Goal: Task Accomplishment & Management: Use online tool/utility

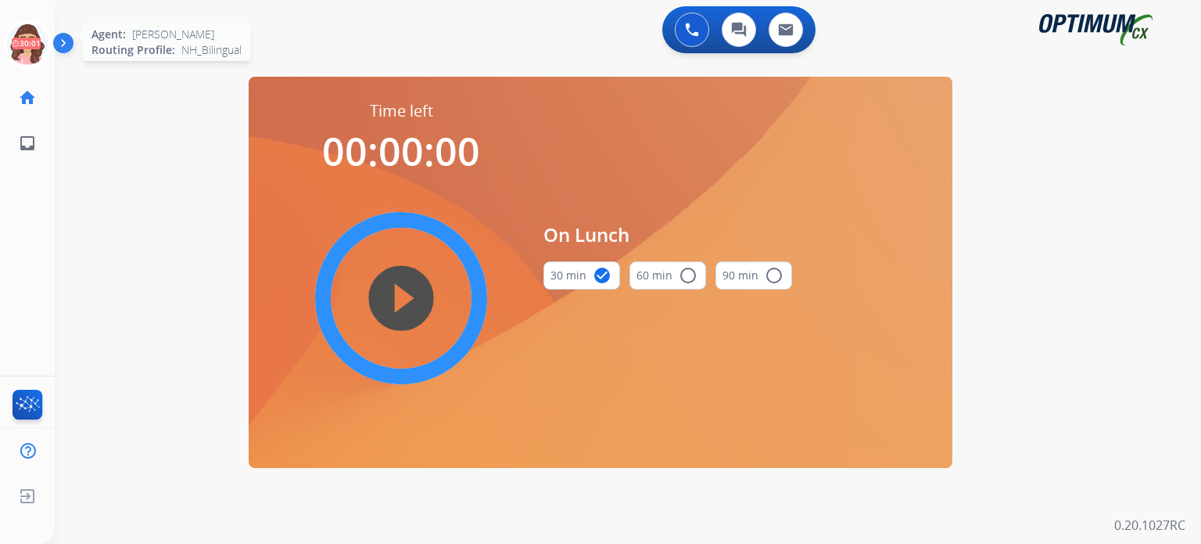
click at [25, 38] on icon at bounding box center [27, 44] width 51 height 51
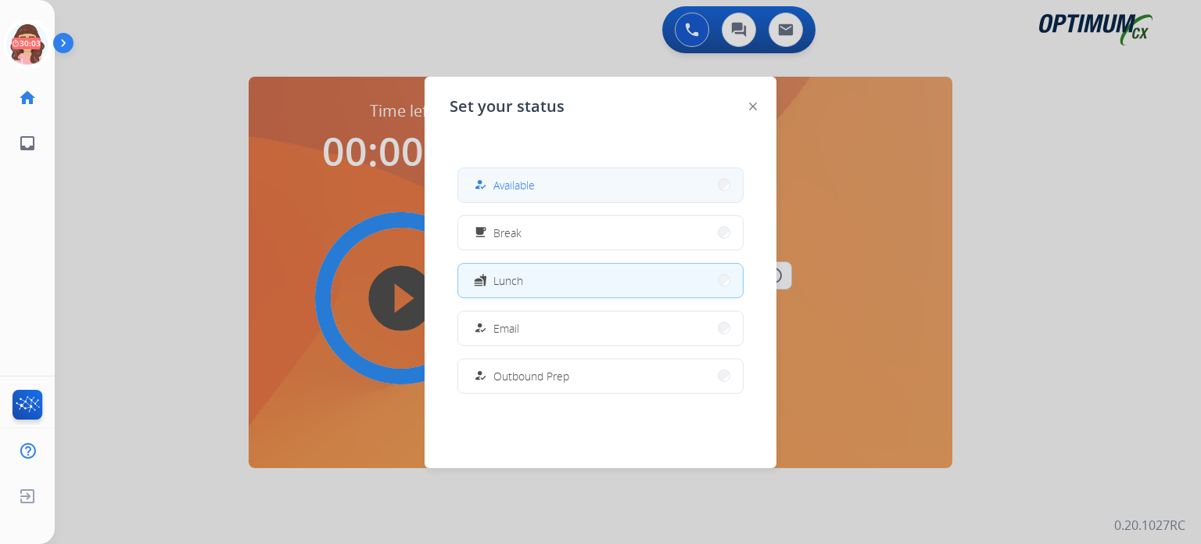
click at [551, 184] on button "how_to_reg Available" at bounding box center [600, 185] width 285 height 34
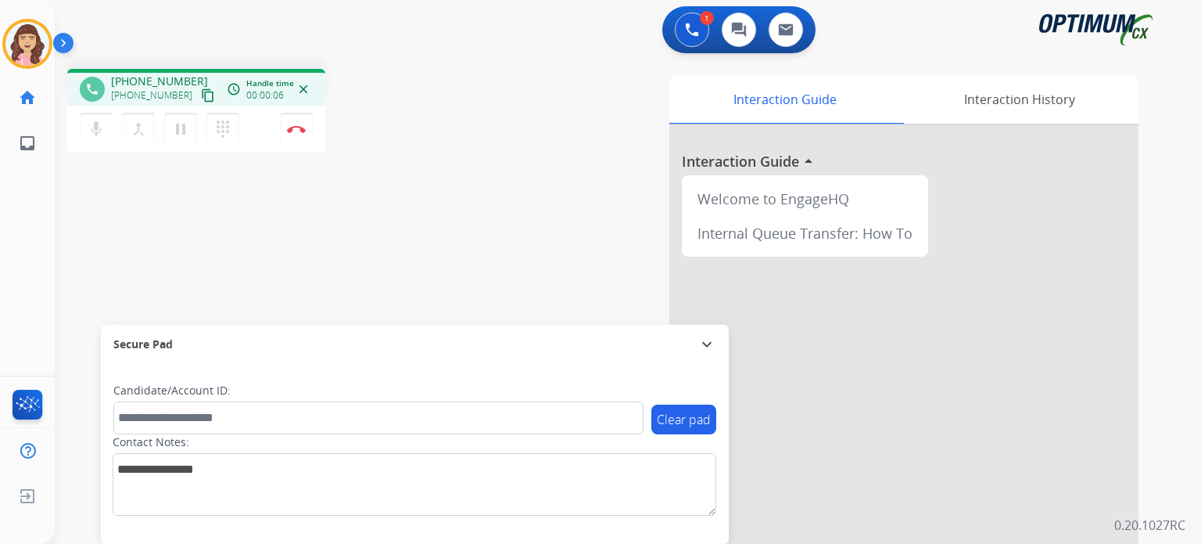
click at [201, 96] on mat-icon "content_copy" at bounding box center [208, 95] width 14 height 14
click at [291, 131] on img at bounding box center [296, 129] width 19 height 8
click at [612, 228] on div "Interaction Guide Interaction History Interaction Guide arrow_drop_up Welcome t…" at bounding box center [810, 392] width 658 height 634
click at [509, 203] on div "Interaction Guide Interaction History Interaction Guide arrow_drop_up Welcome t…" at bounding box center [810, 392] width 658 height 634
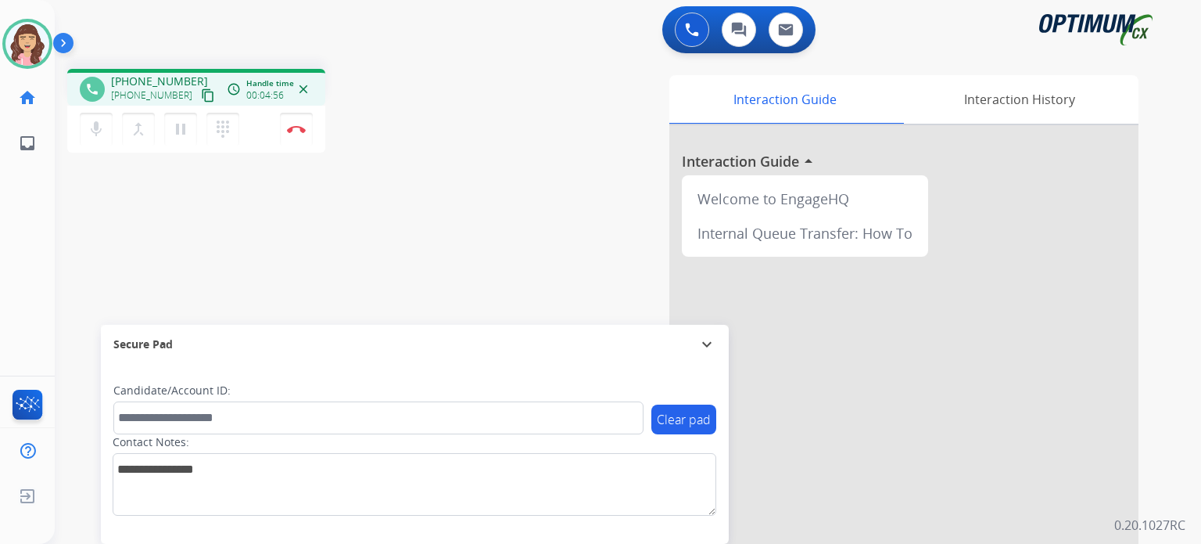
click at [201, 96] on mat-icon "content_copy" at bounding box center [208, 95] width 14 height 14
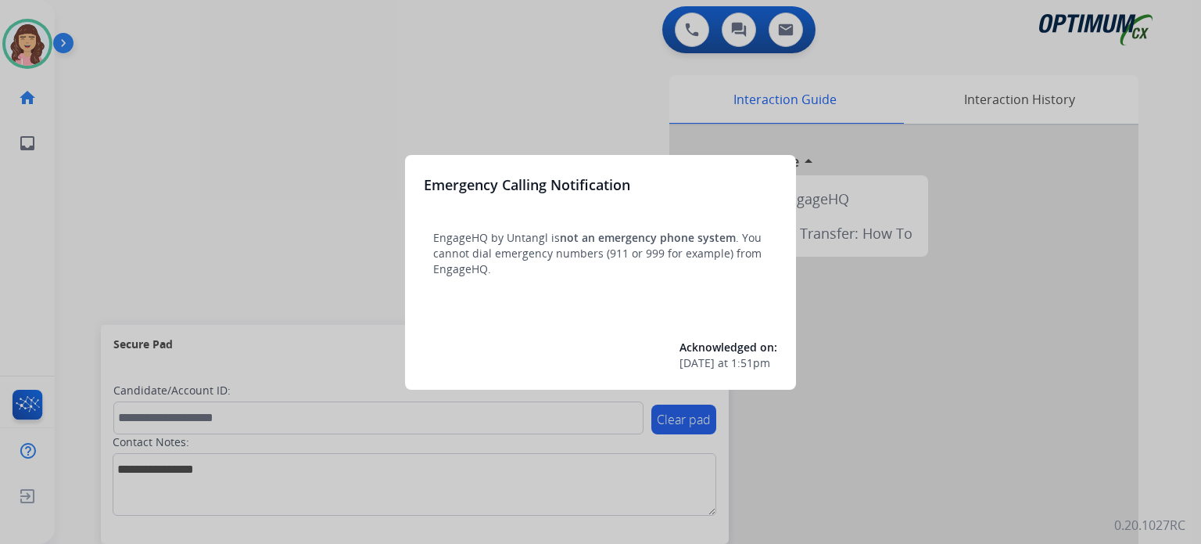
click at [519, 60] on div at bounding box center [600, 272] width 1201 height 544
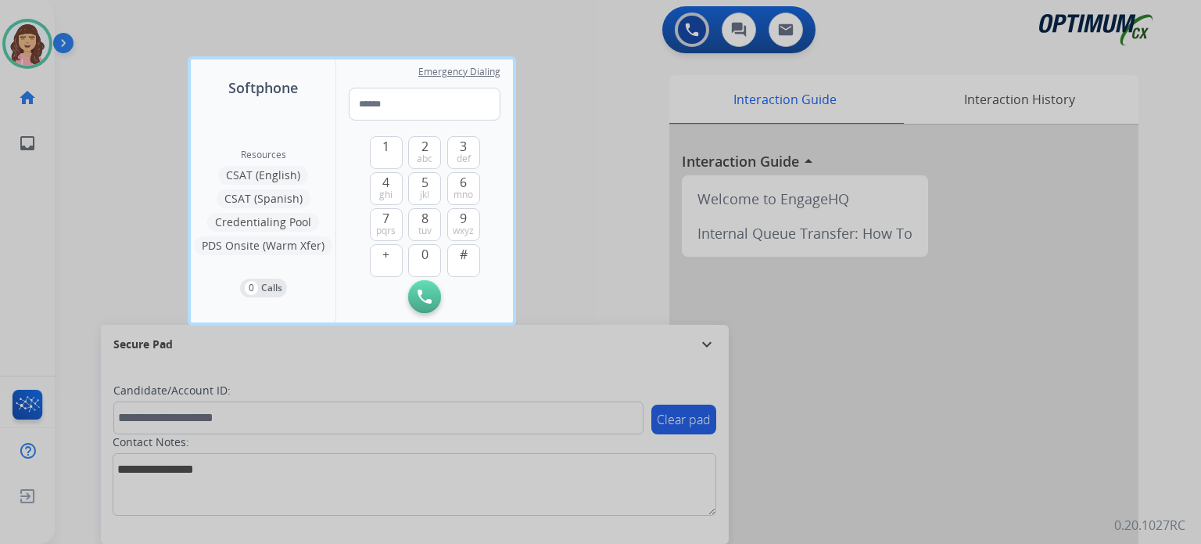
click at [561, 161] on div at bounding box center [600, 272] width 1201 height 544
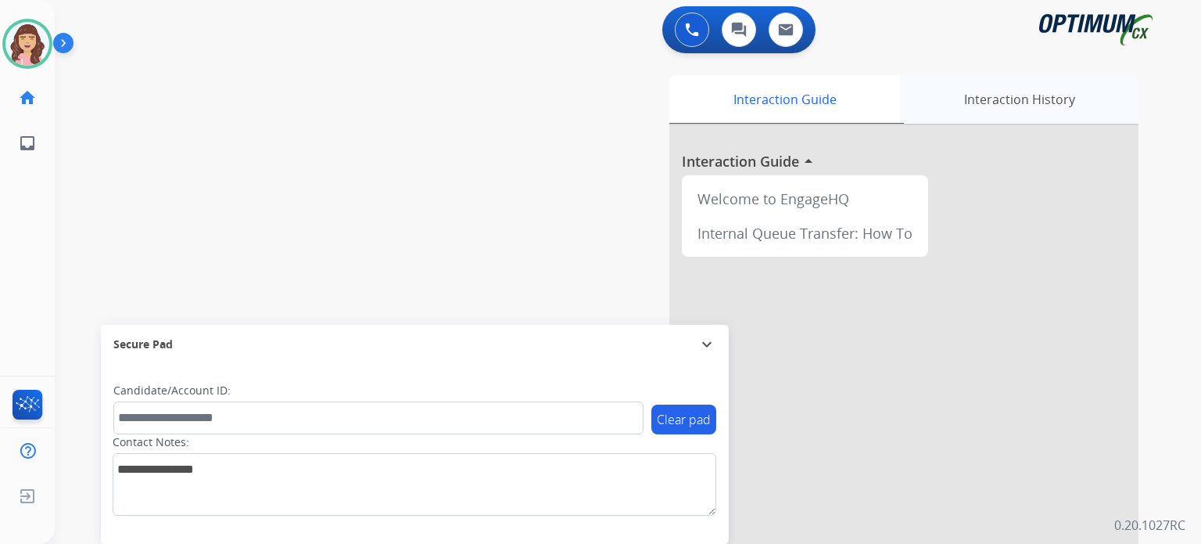
click at [989, 121] on div "Interaction History" at bounding box center [1019, 99] width 239 height 48
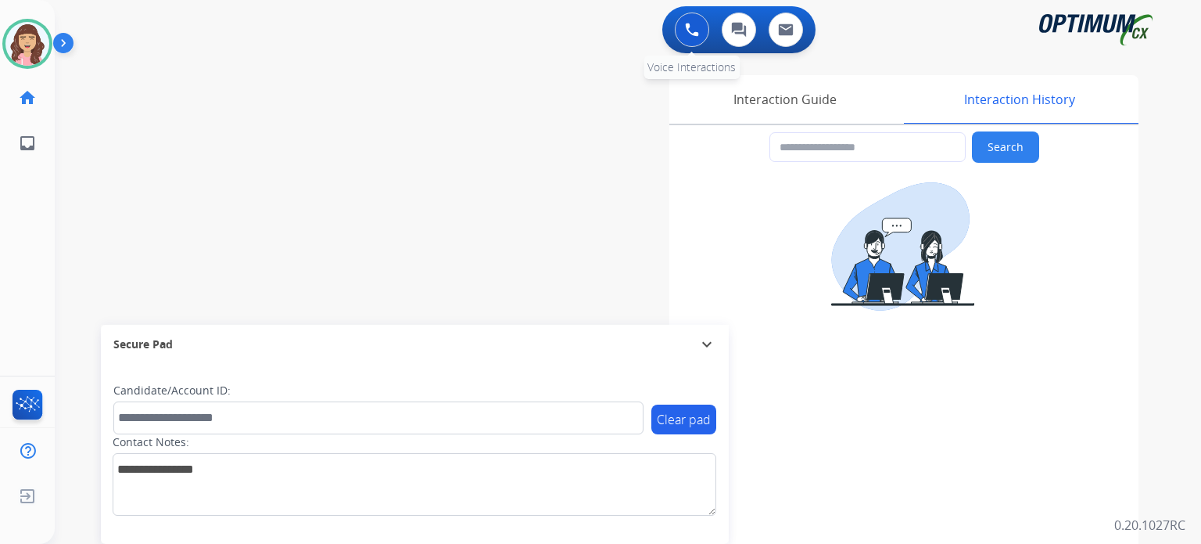
click at [684, 32] on button at bounding box center [692, 30] width 34 height 34
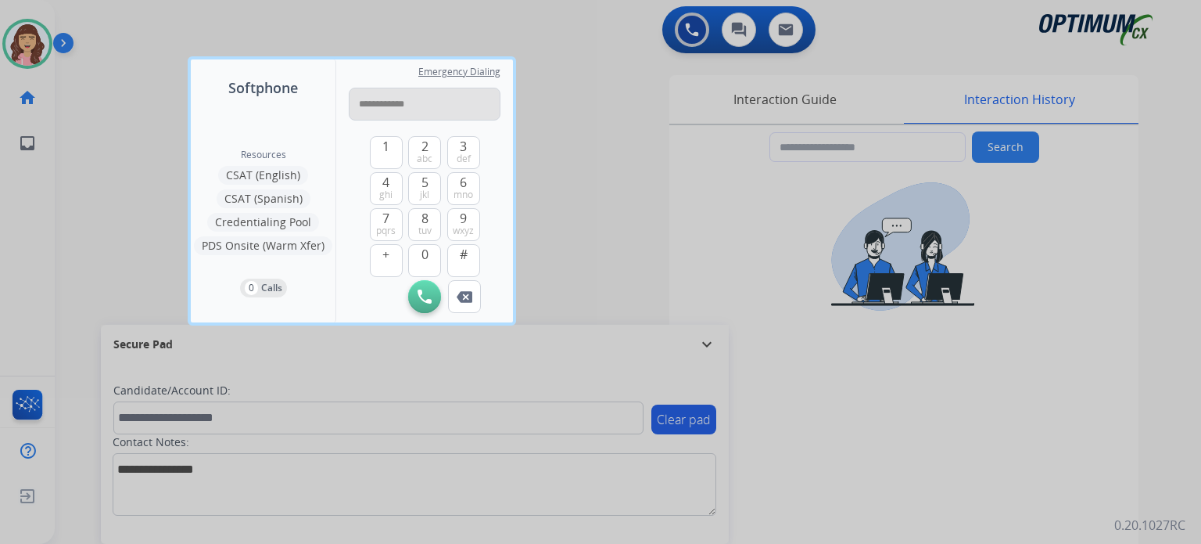
click at [368, 106] on input "**********" at bounding box center [425, 104] width 152 height 33
type input "**********"
click at [426, 296] on img at bounding box center [425, 296] width 14 height 14
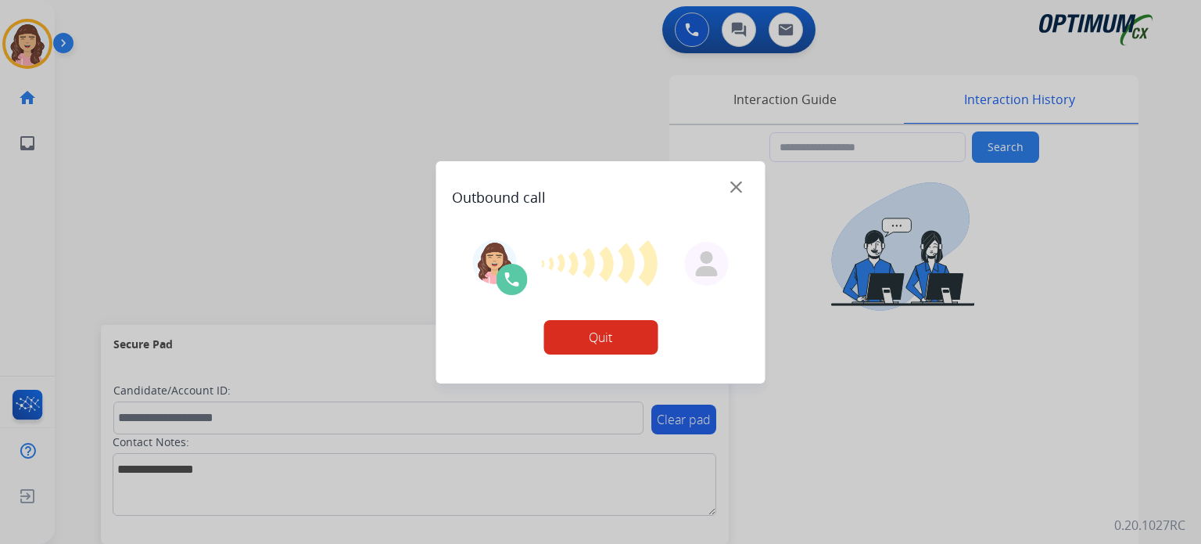
type input "**********"
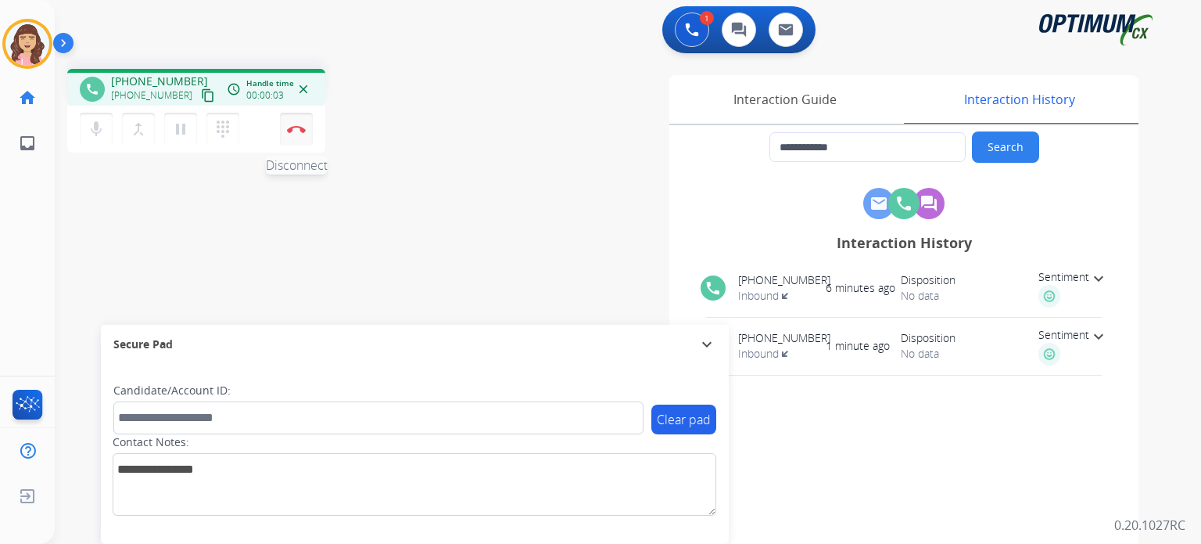
click at [296, 137] on button "Disconnect" at bounding box center [296, 129] width 33 height 33
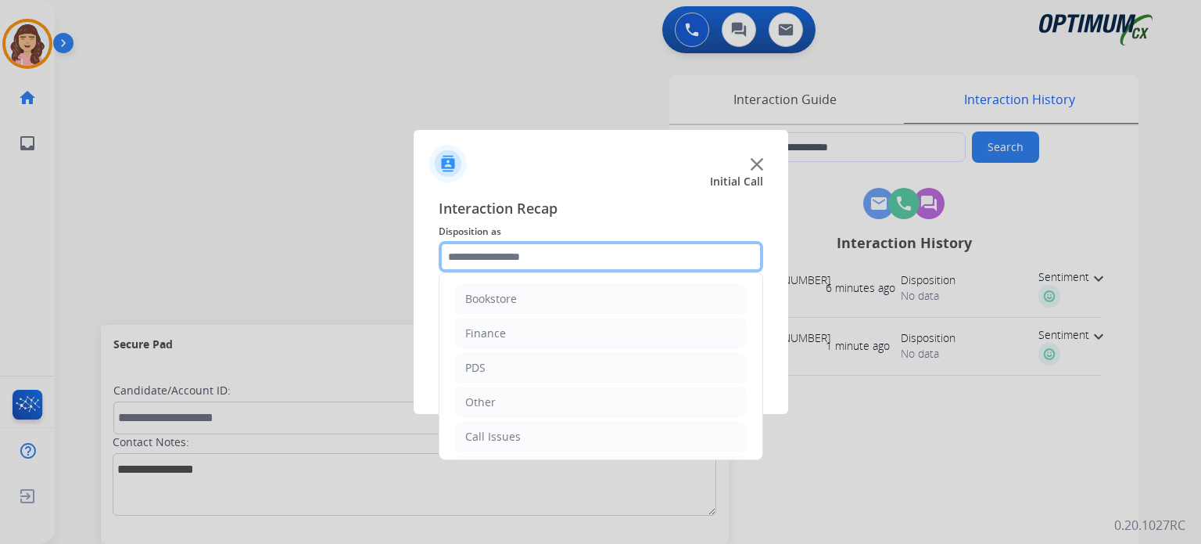
click at [563, 256] on input "text" at bounding box center [601, 256] width 325 height 31
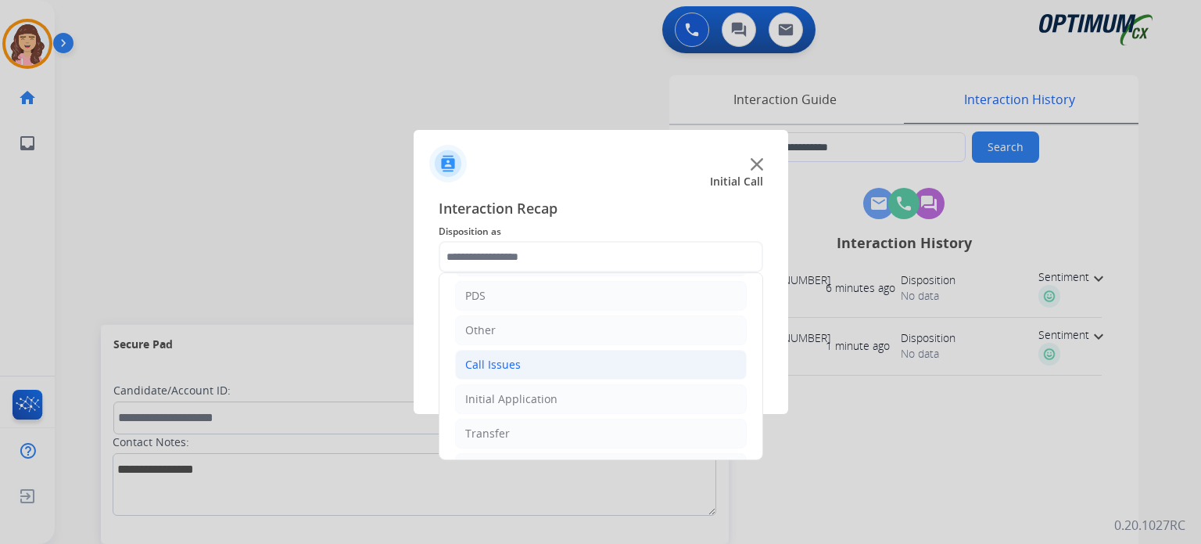
click at [520, 353] on li "Call Issues" at bounding box center [601, 365] width 292 height 30
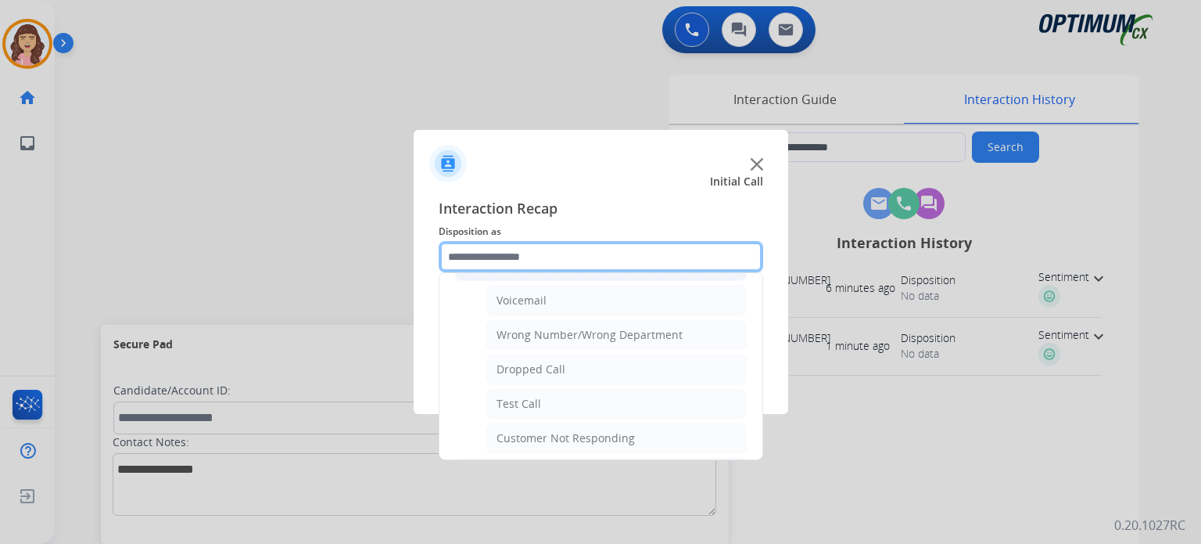
scroll to position [199, 0]
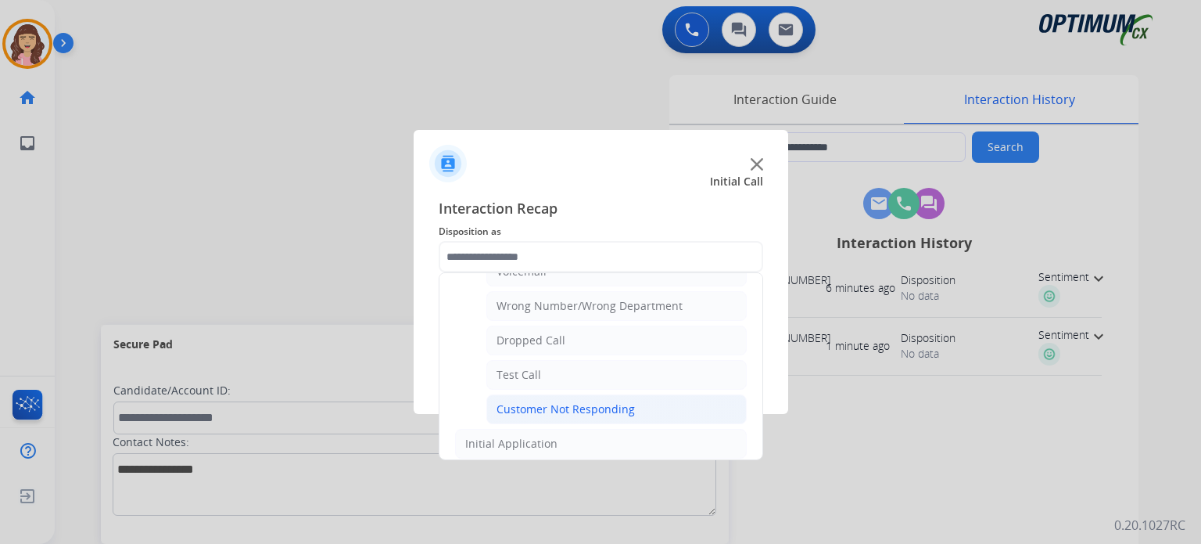
click at [626, 412] on div "Customer Not Responding" at bounding box center [566, 409] width 138 height 16
type input "**********"
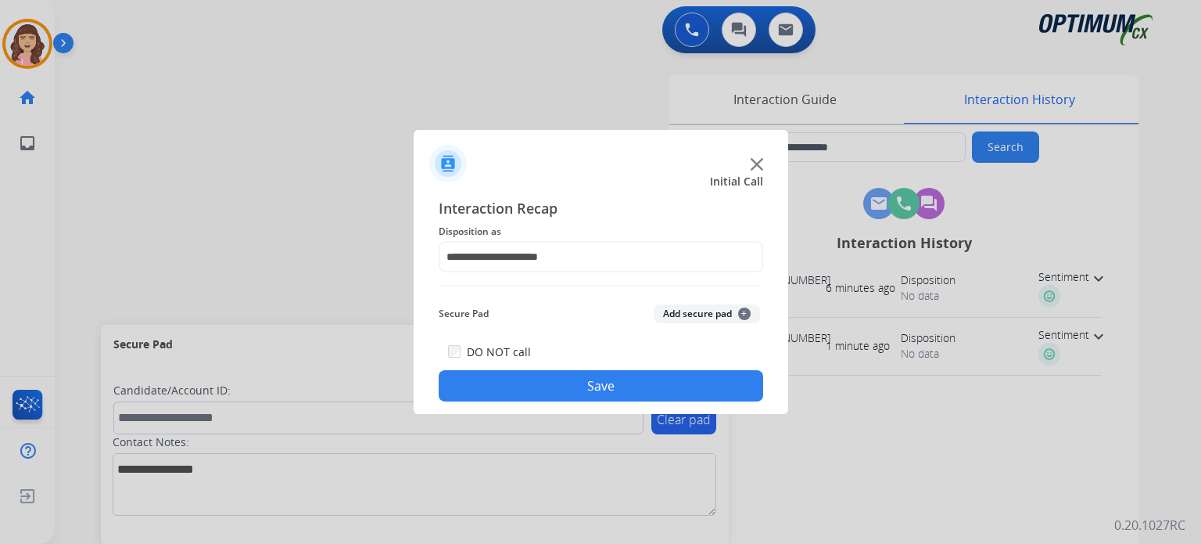
click at [569, 385] on button "Save" at bounding box center [601, 385] width 325 height 31
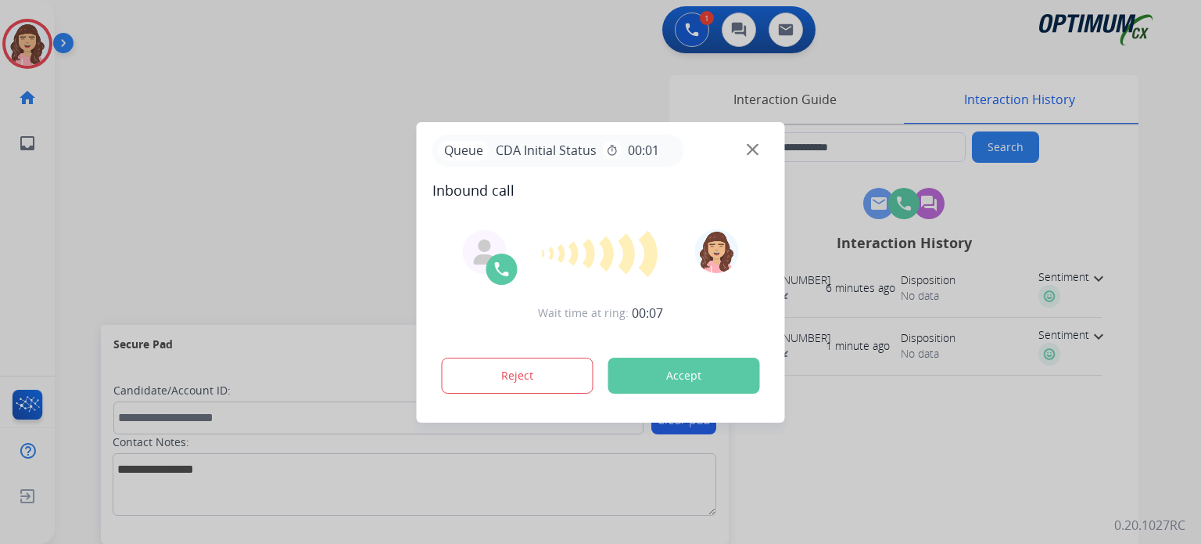
type input "**********"
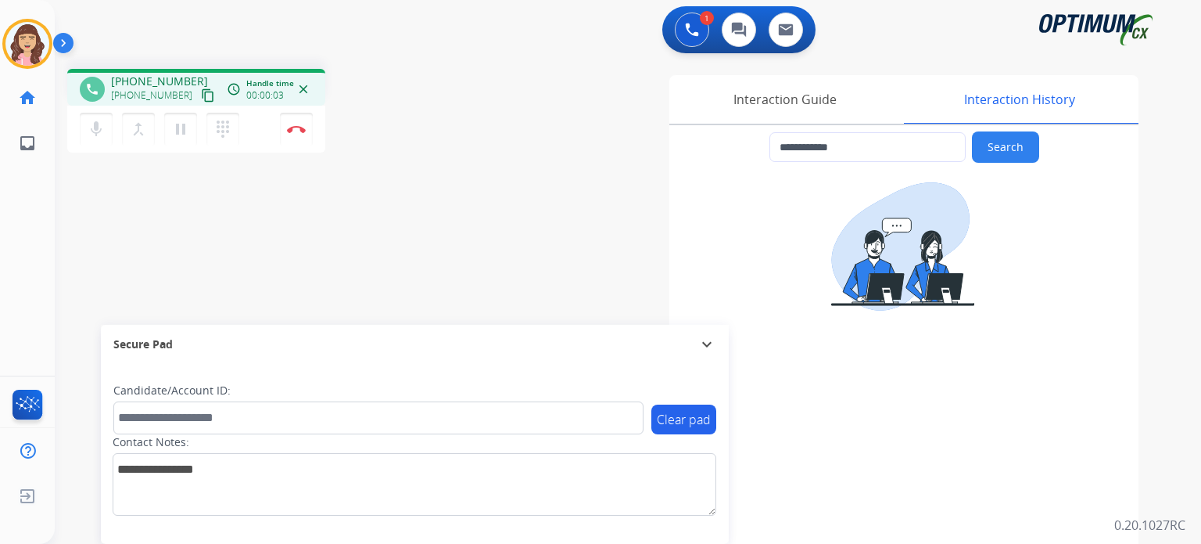
click at [201, 93] on mat-icon "content_copy" at bounding box center [208, 95] width 14 height 14
click at [364, 261] on div "**********" at bounding box center [609, 382] width 1109 height 652
click at [300, 131] on img at bounding box center [296, 129] width 19 height 8
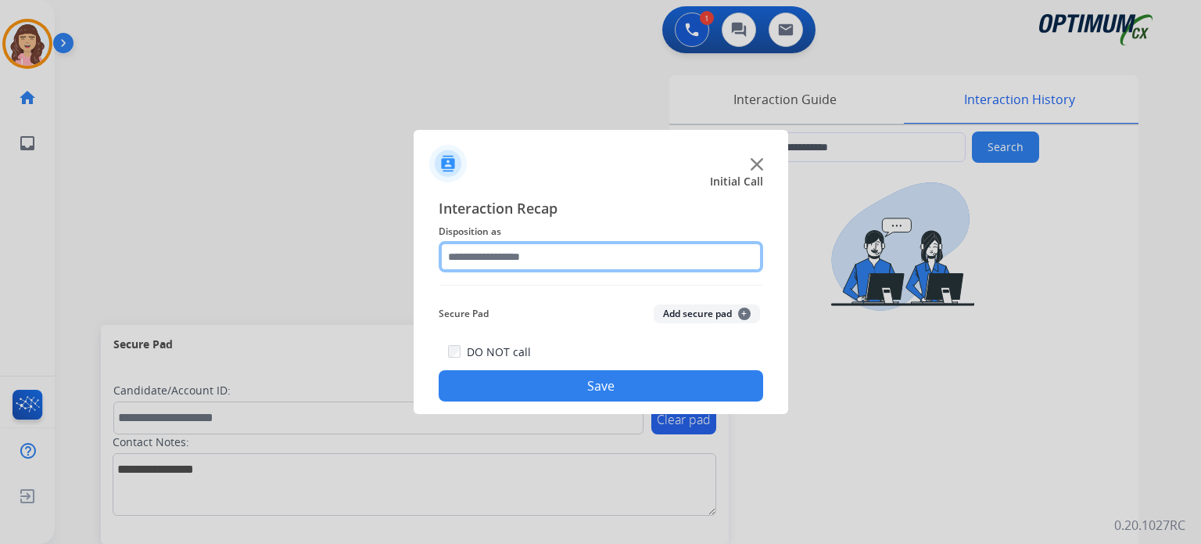
click at [518, 265] on input "text" at bounding box center [601, 256] width 325 height 31
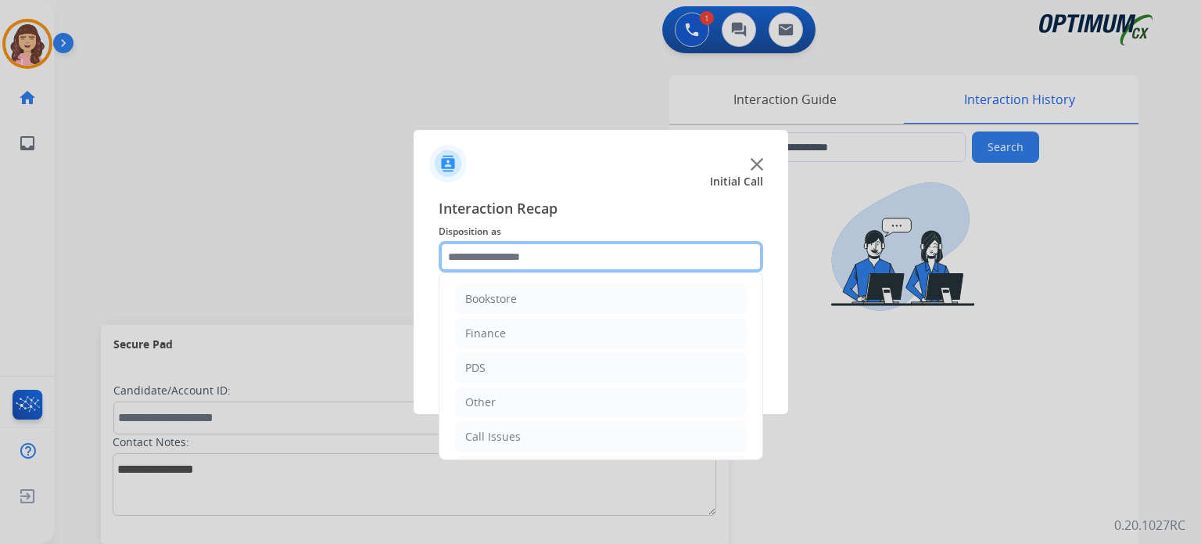
scroll to position [103, 0]
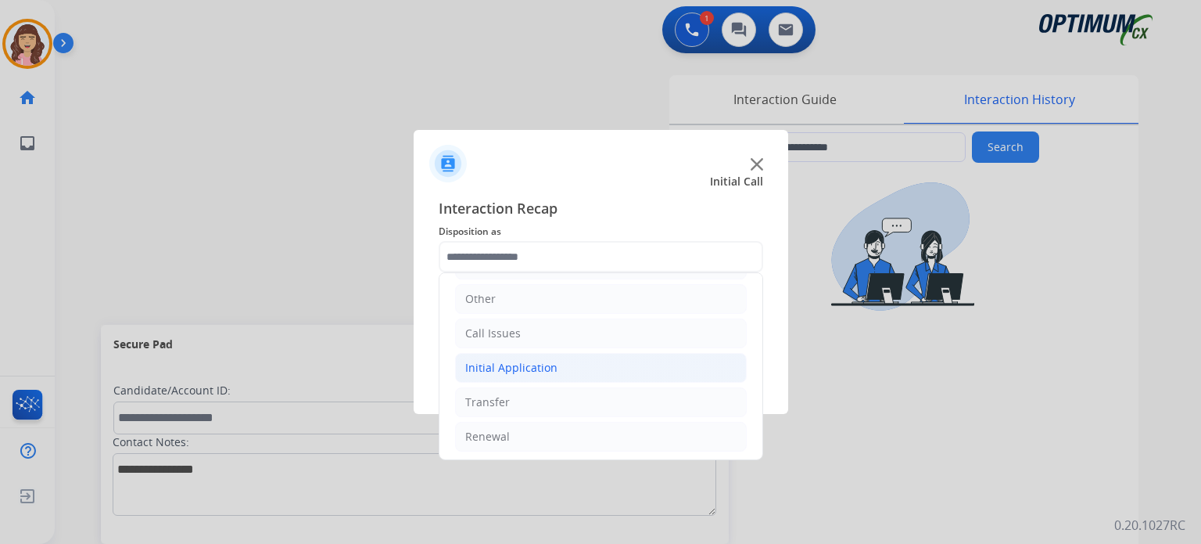
click at [531, 361] on div "Initial Application" at bounding box center [511, 368] width 92 height 16
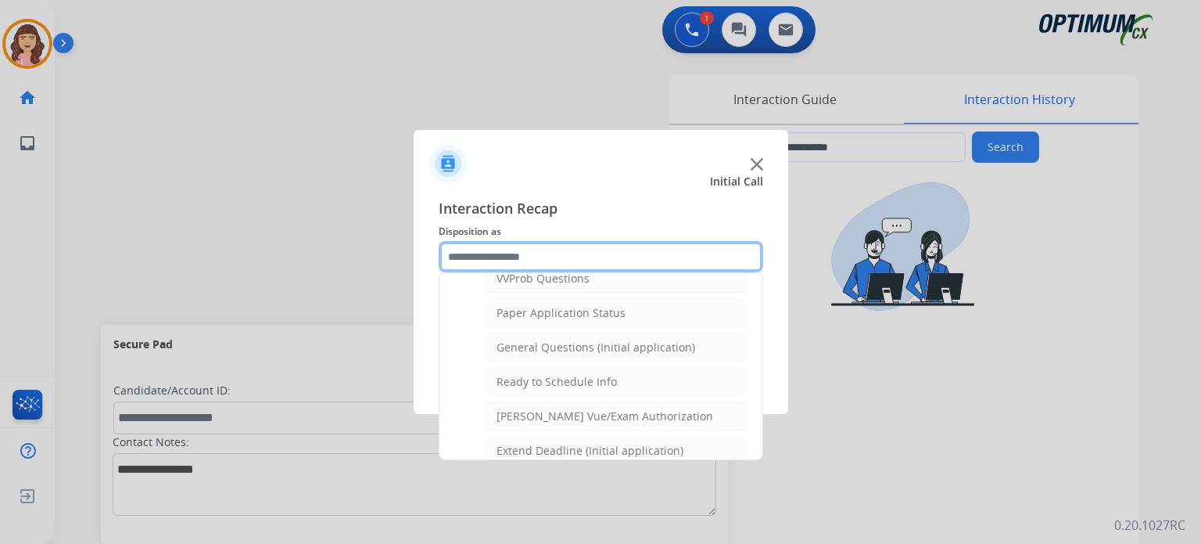
scroll to position [851, 0]
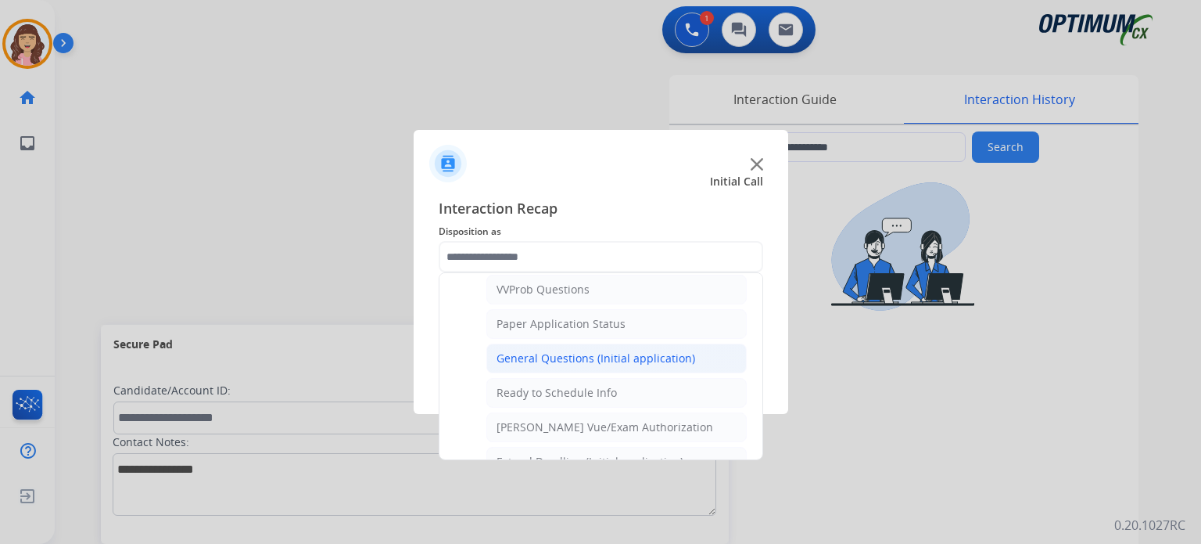
click at [556, 353] on div "General Questions (Initial application)" at bounding box center [596, 358] width 199 height 16
type input "**********"
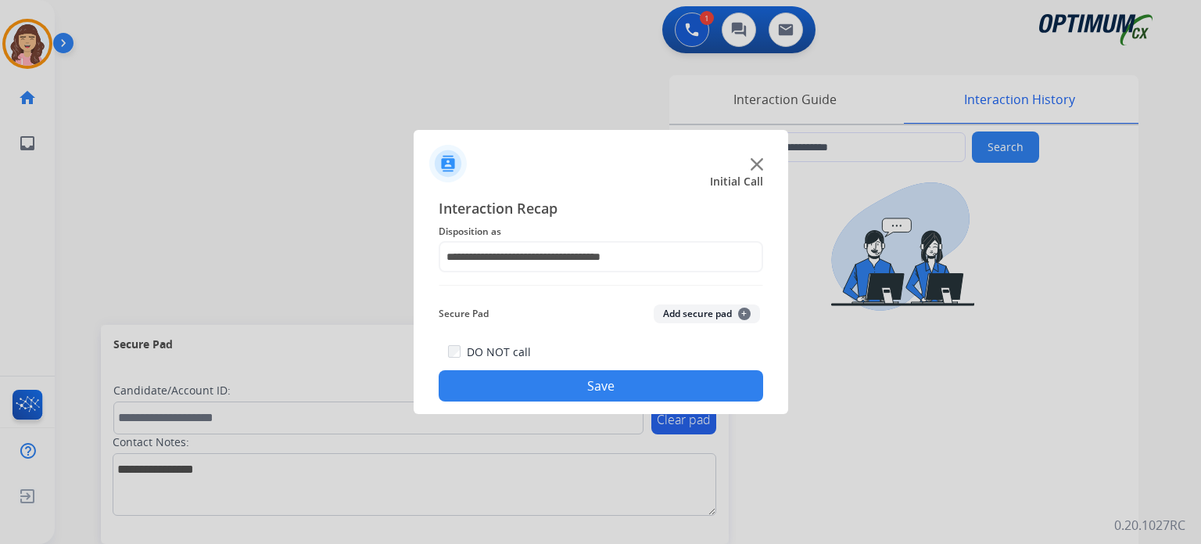
click at [561, 385] on button "Save" at bounding box center [601, 385] width 325 height 31
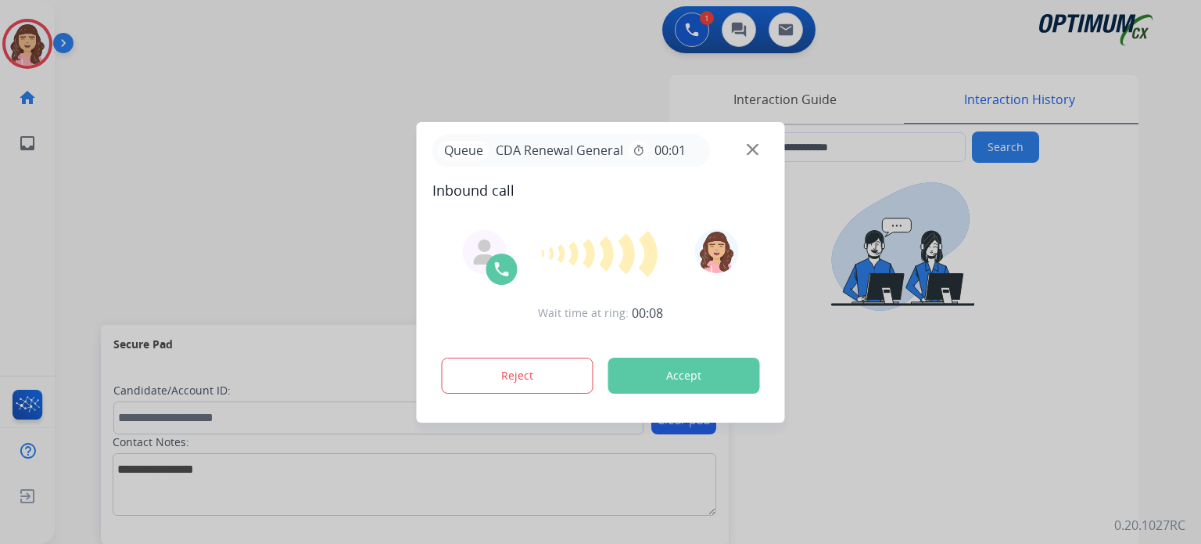
type input "**********"
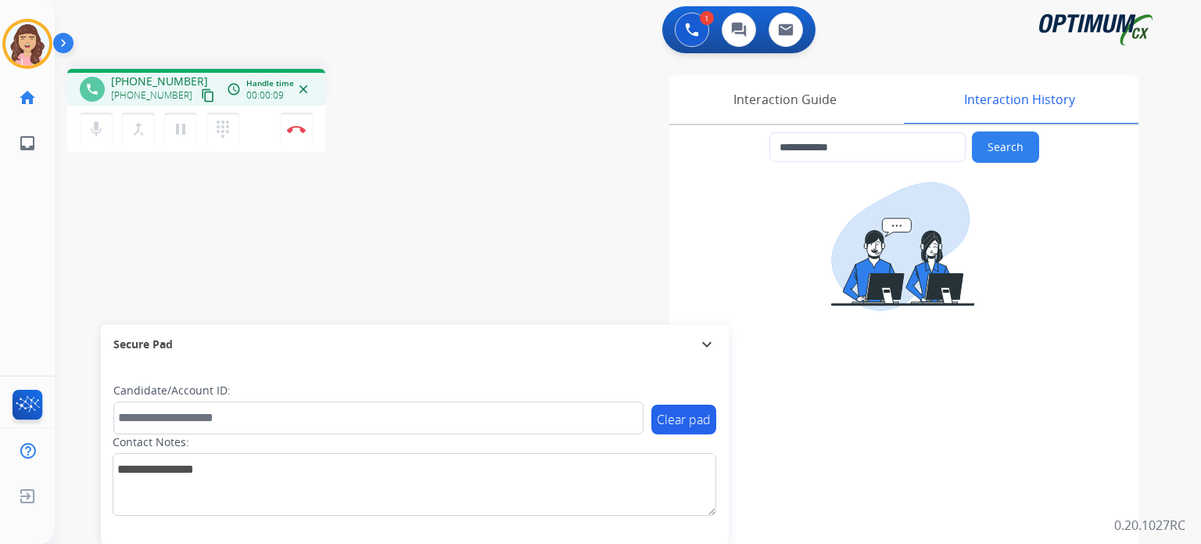
click at [201, 93] on mat-icon "content_copy" at bounding box center [208, 95] width 14 height 14
click at [353, 275] on div "**********" at bounding box center [609, 382] width 1109 height 652
click at [290, 131] on img at bounding box center [296, 129] width 19 height 8
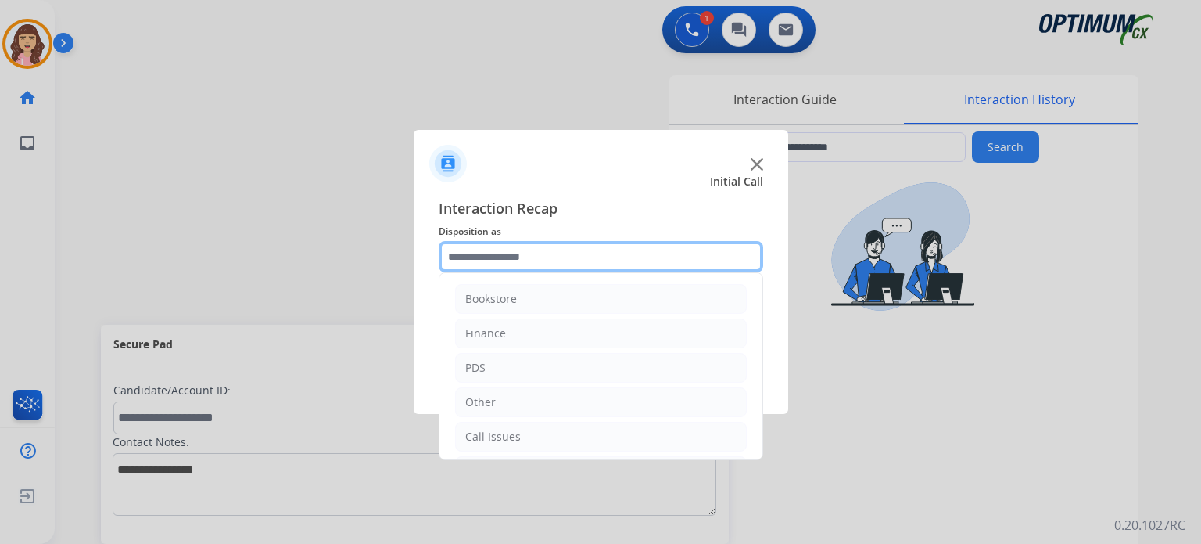
click at [527, 257] on input "text" at bounding box center [601, 256] width 325 height 31
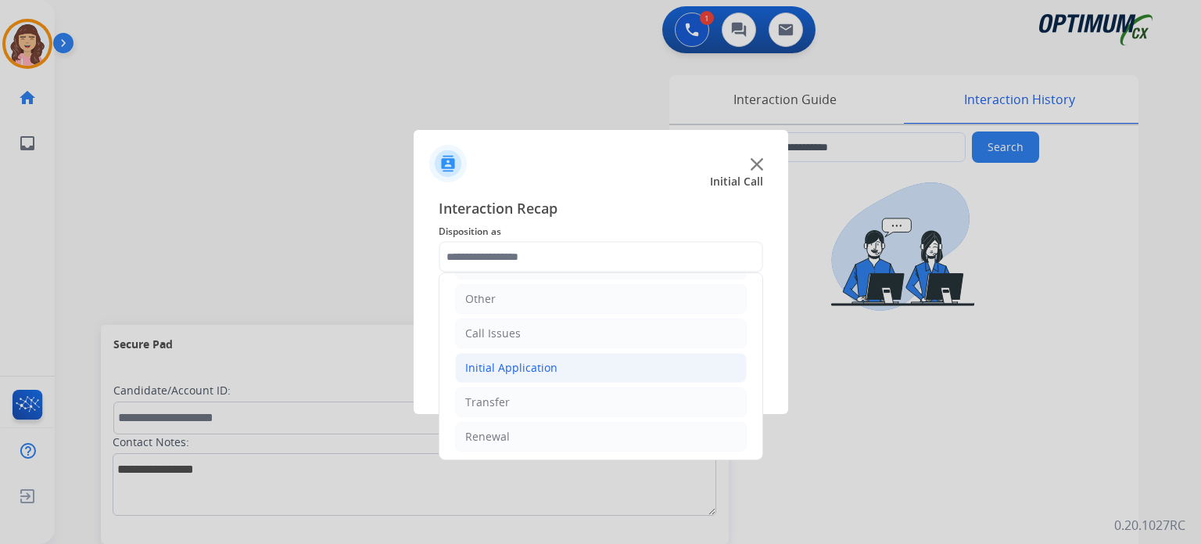
click at [525, 363] on div "Initial Application" at bounding box center [511, 368] width 92 height 16
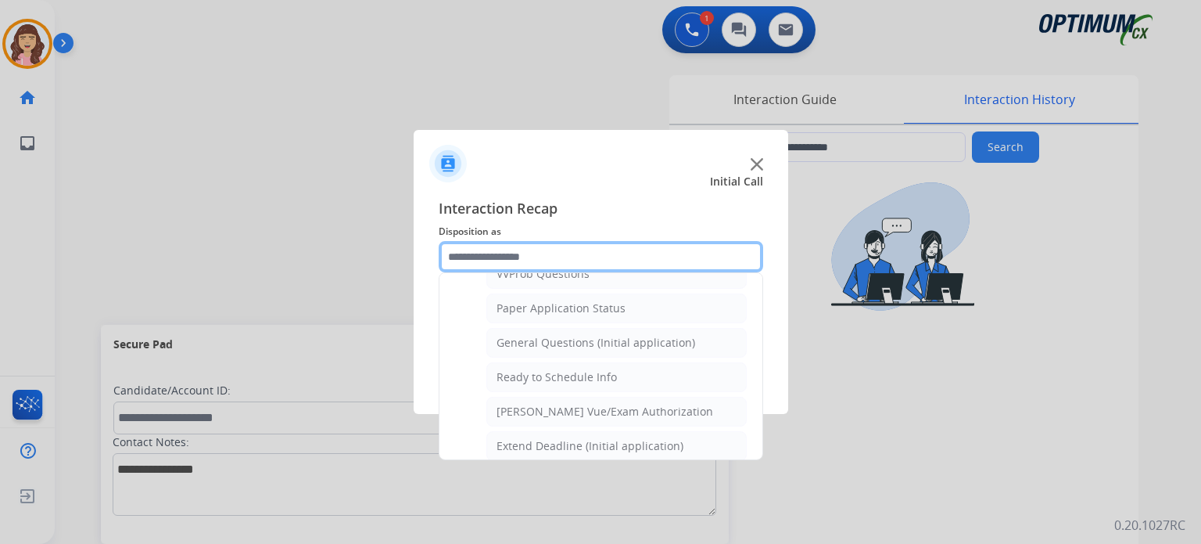
scroll to position [843, 0]
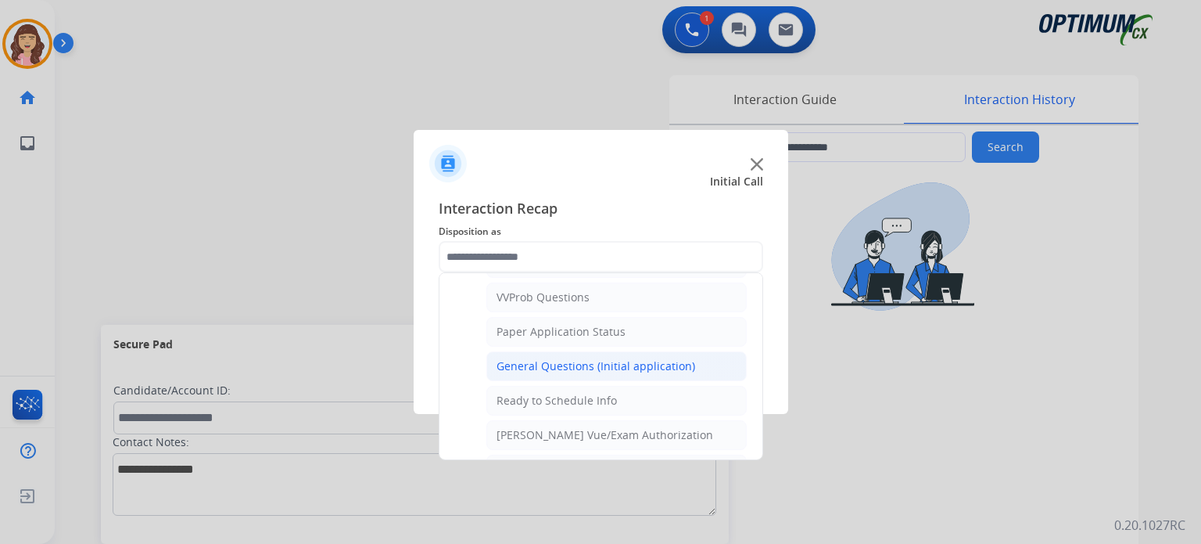
click at [594, 351] on li "General Questions (Initial application)" at bounding box center [617, 366] width 260 height 30
type input "**********"
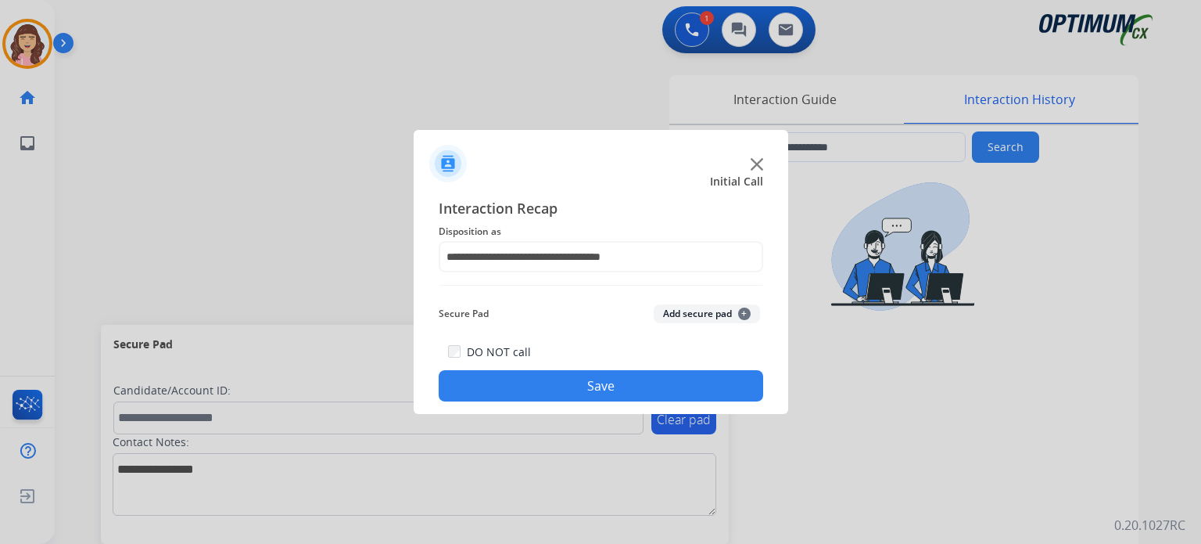
click at [588, 380] on button "Save" at bounding box center [601, 385] width 325 height 31
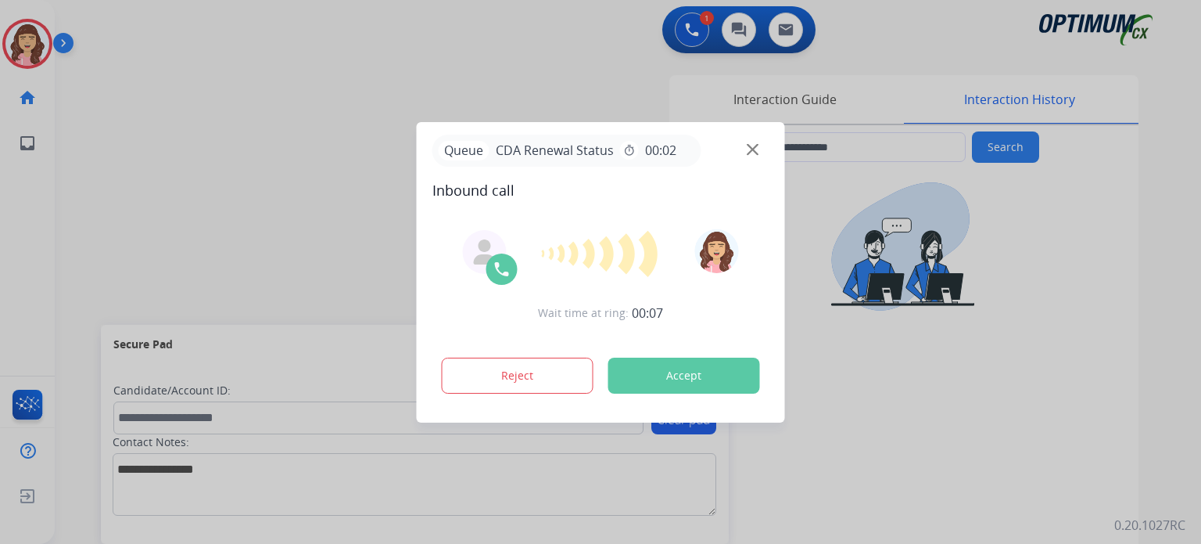
type input "**********"
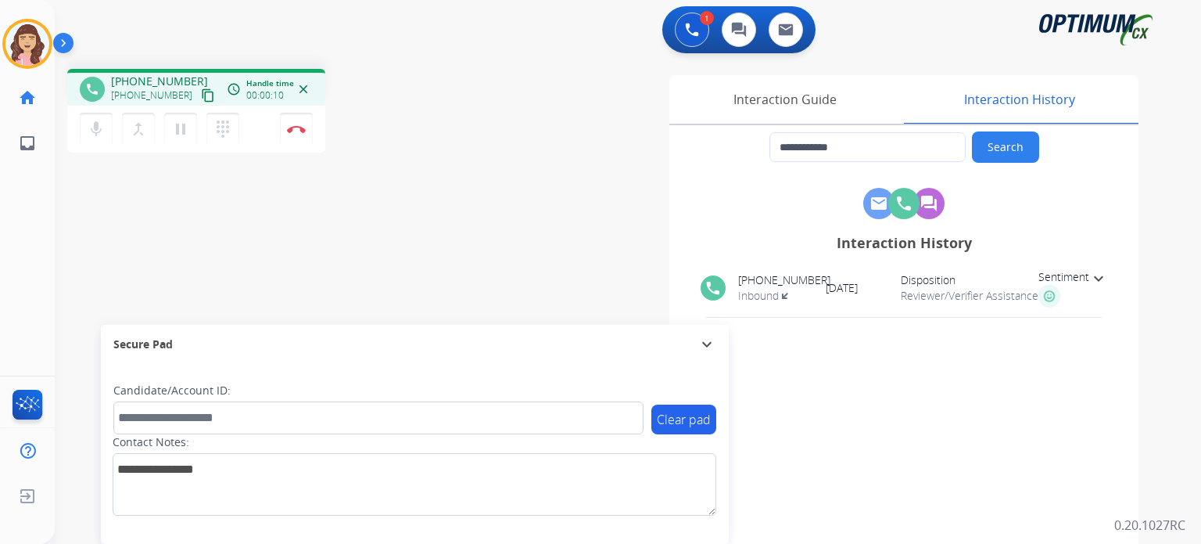
click at [201, 91] on mat-icon "content_copy" at bounding box center [208, 95] width 14 height 14
click at [296, 131] on img at bounding box center [296, 129] width 19 height 8
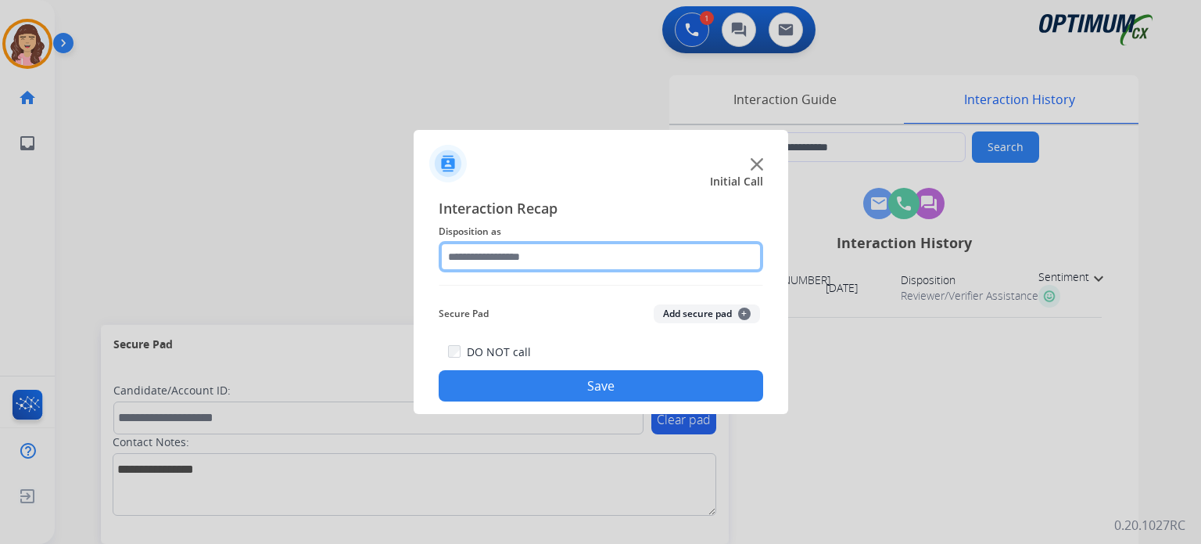
click at [548, 257] on input "text" at bounding box center [601, 256] width 325 height 31
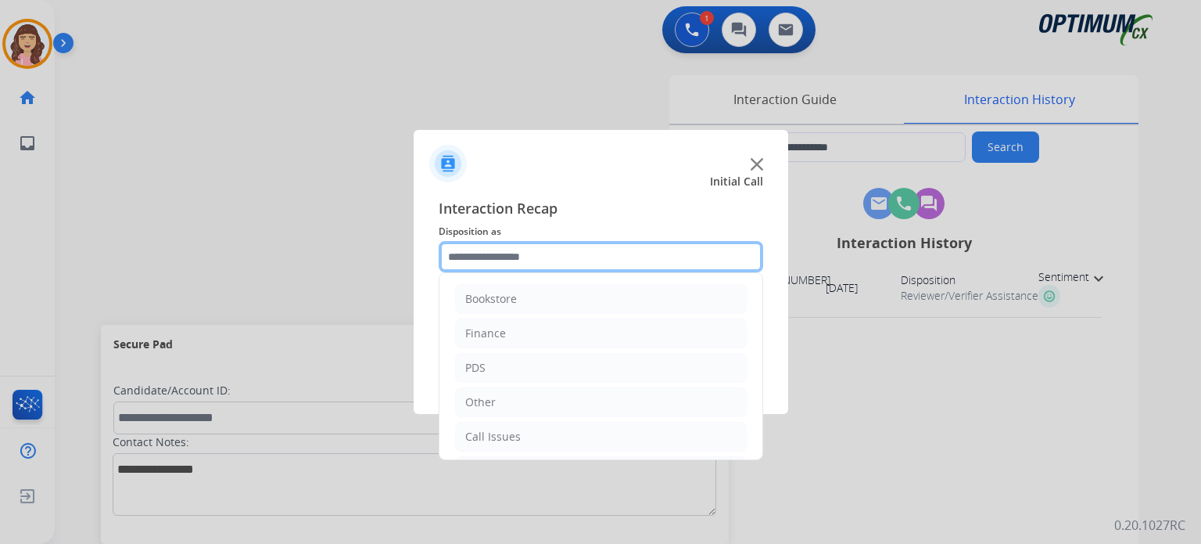
scroll to position [103, 0]
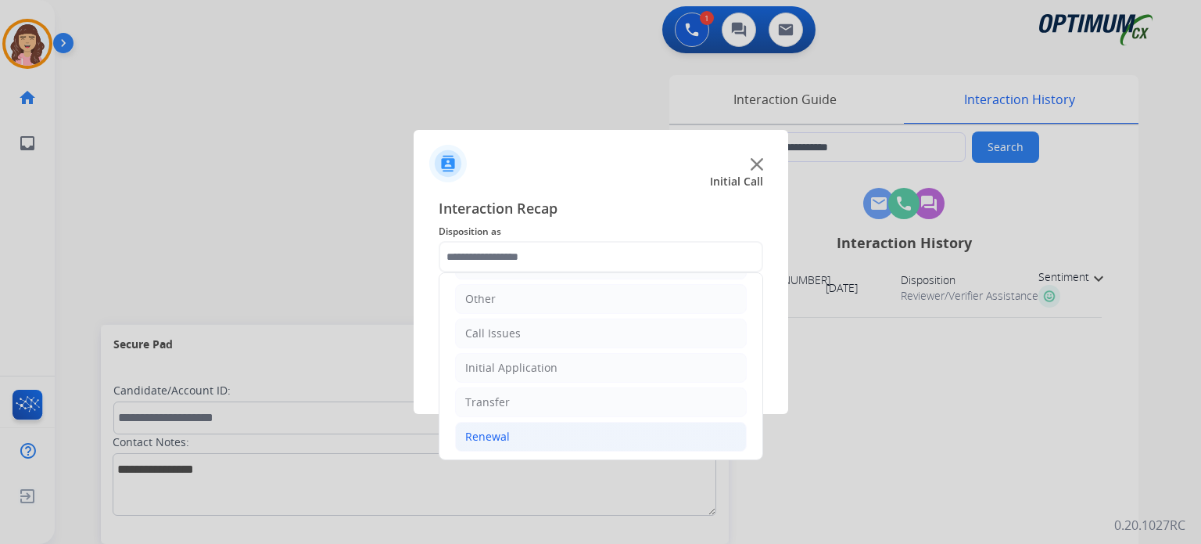
click at [510, 429] on li "Renewal" at bounding box center [601, 437] width 292 height 30
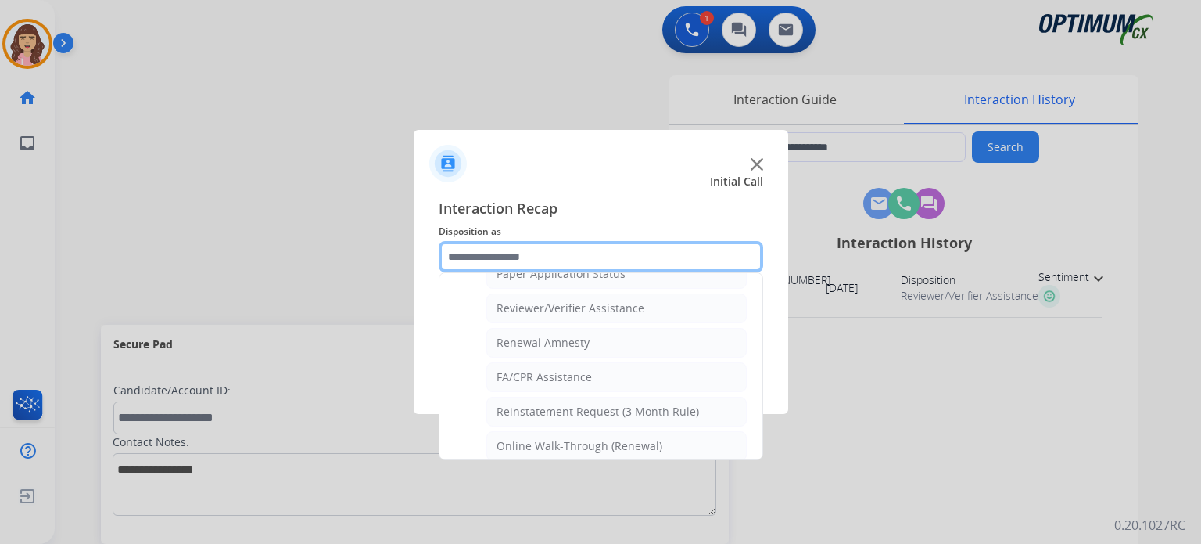
scroll to position [597, 0]
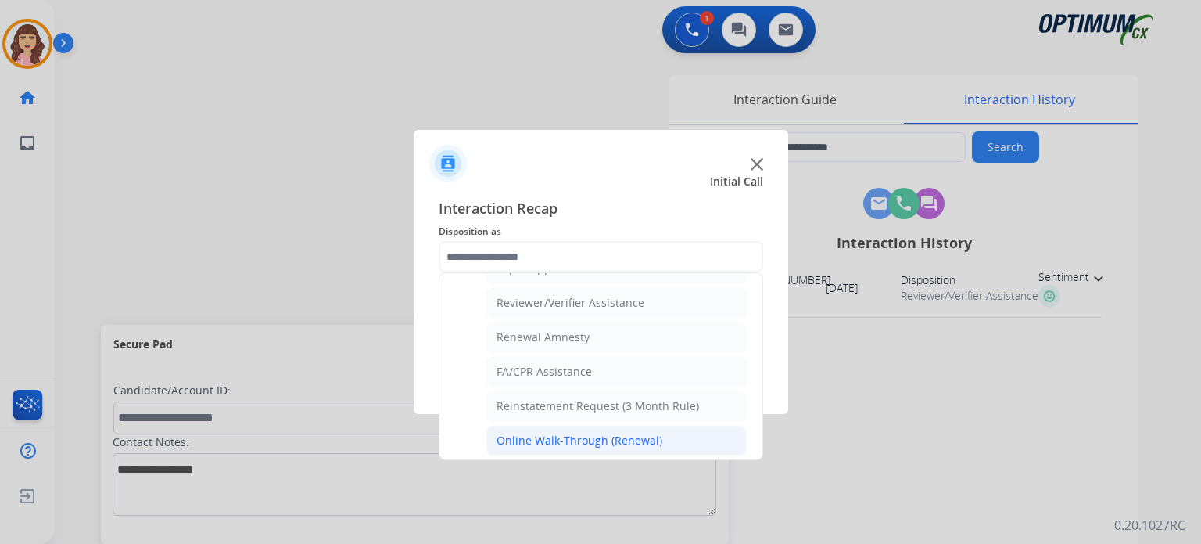
click at [610, 433] on div "Online Walk-Through (Renewal)" at bounding box center [580, 441] width 166 height 16
type input "**********"
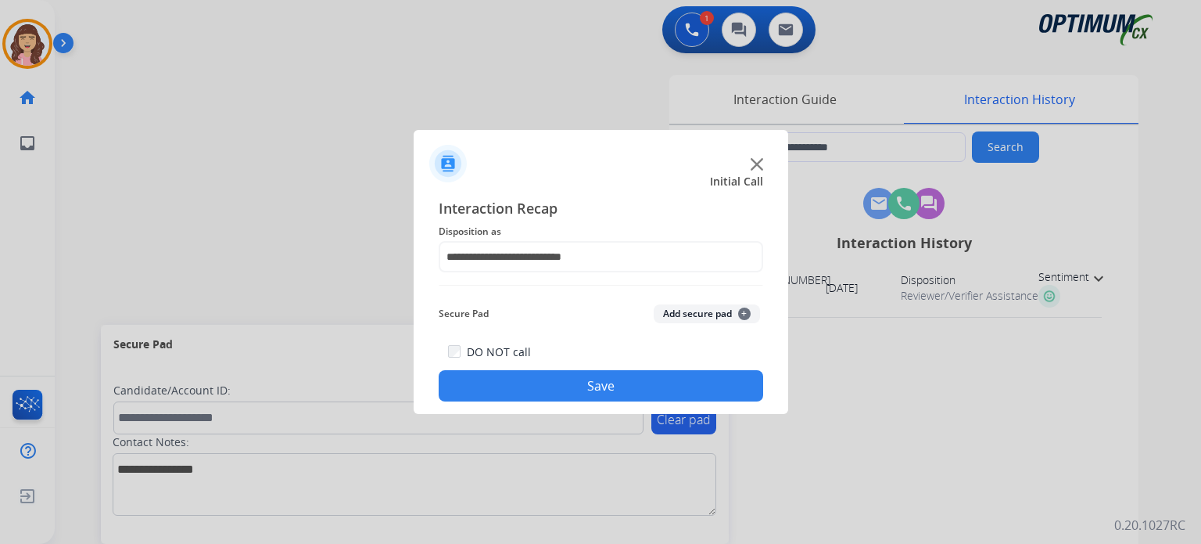
click at [593, 390] on button "Save" at bounding box center [601, 385] width 325 height 31
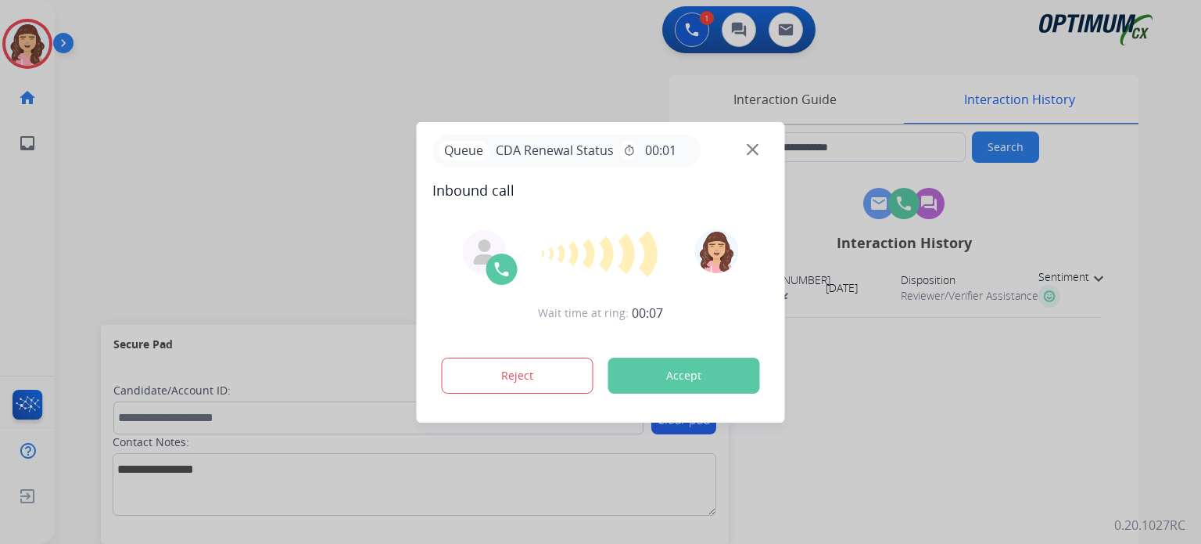
type input "**********"
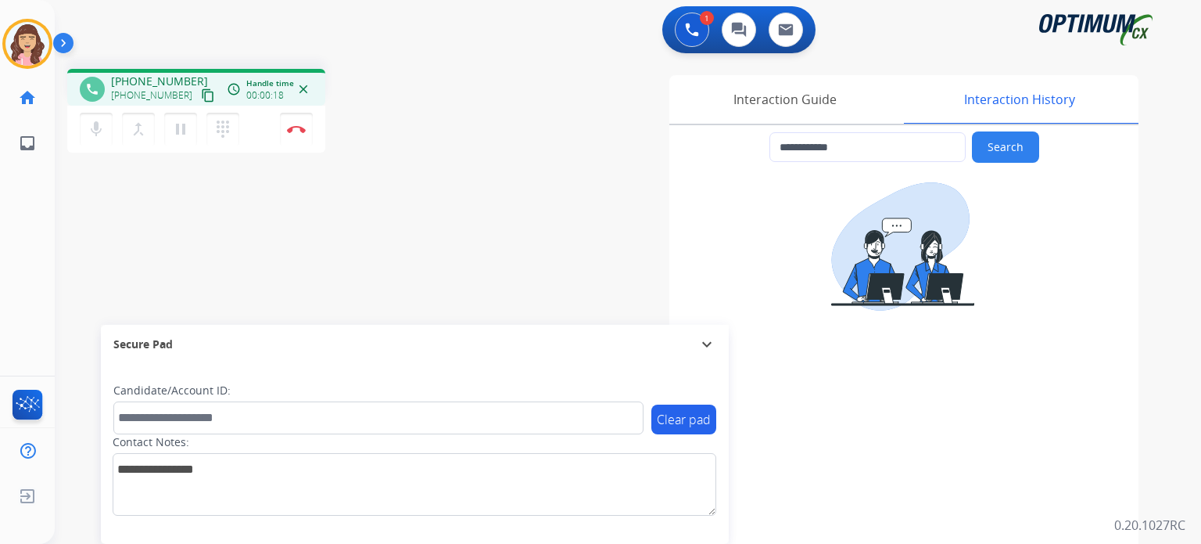
click at [201, 94] on mat-icon "content_copy" at bounding box center [208, 95] width 14 height 14
click at [297, 125] on img at bounding box center [296, 129] width 19 height 8
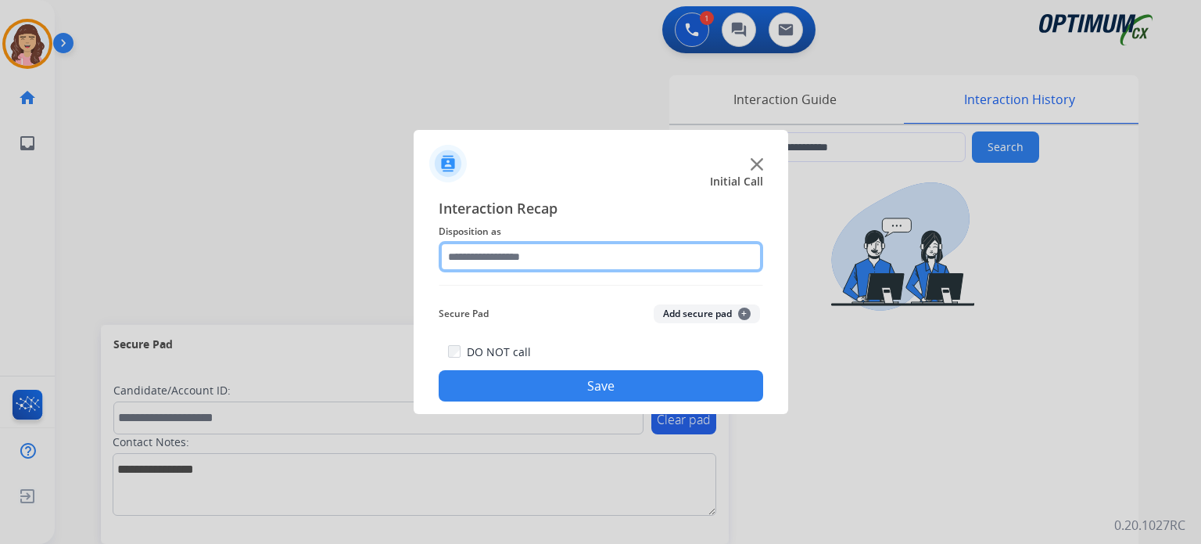
click at [538, 263] on input "text" at bounding box center [601, 256] width 325 height 31
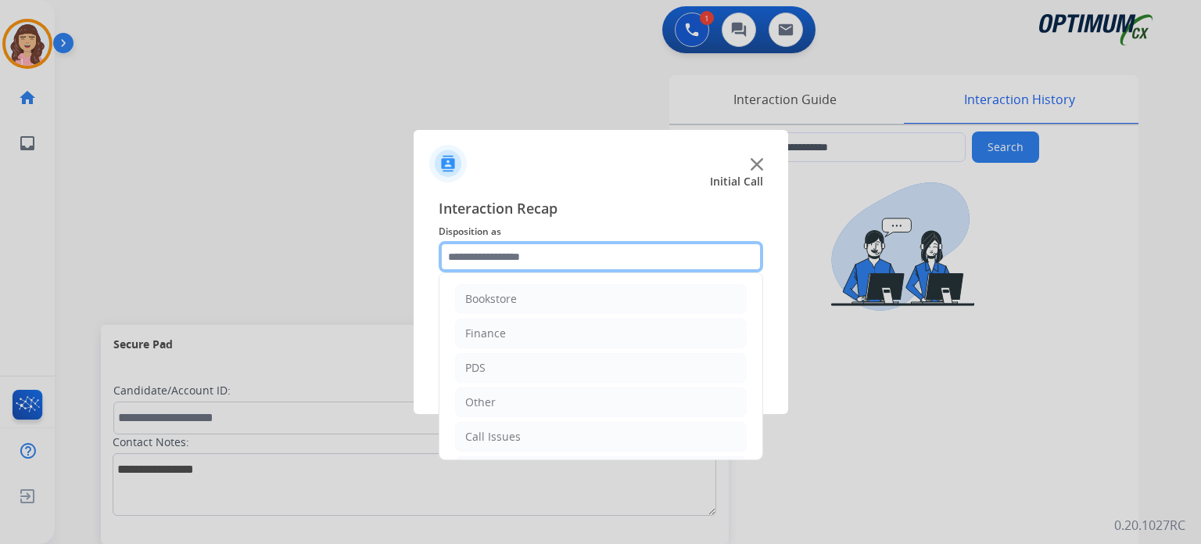
scroll to position [103, 0]
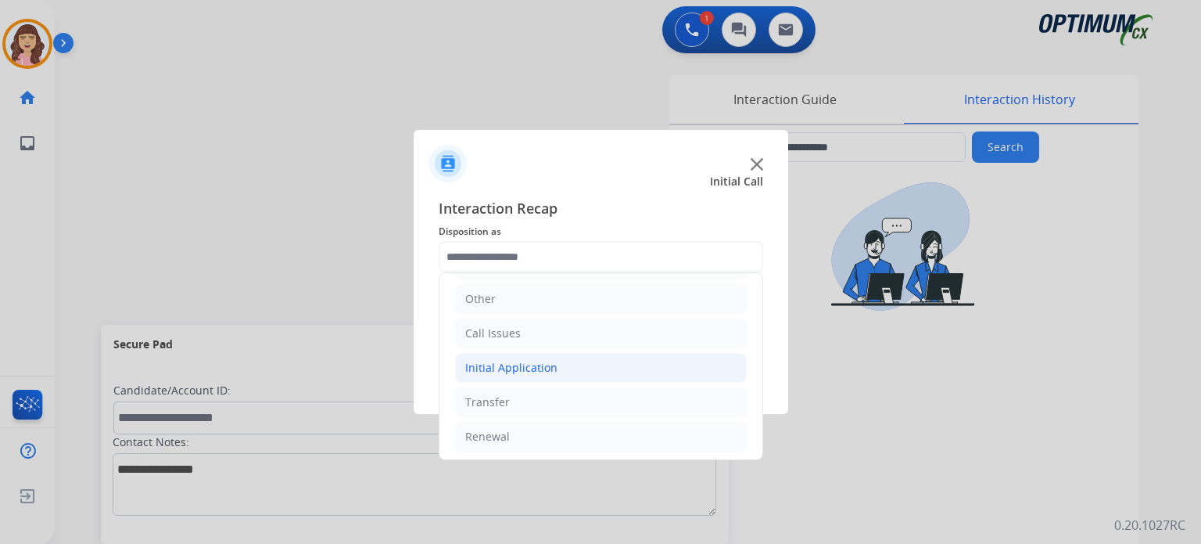
click at [509, 371] on div "Initial Application" at bounding box center [511, 368] width 92 height 16
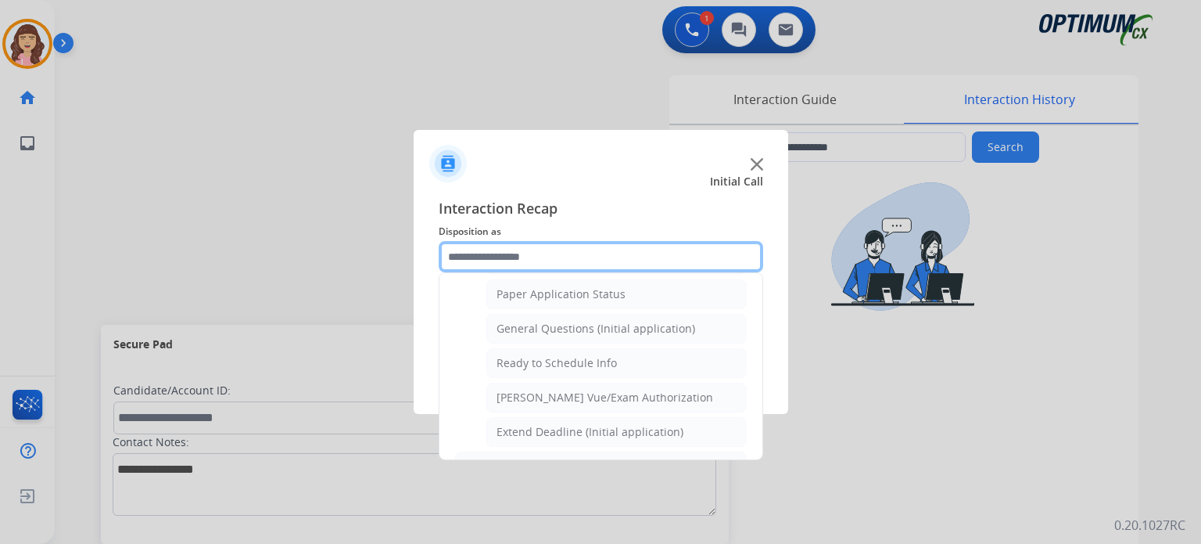
scroll to position [843, 0]
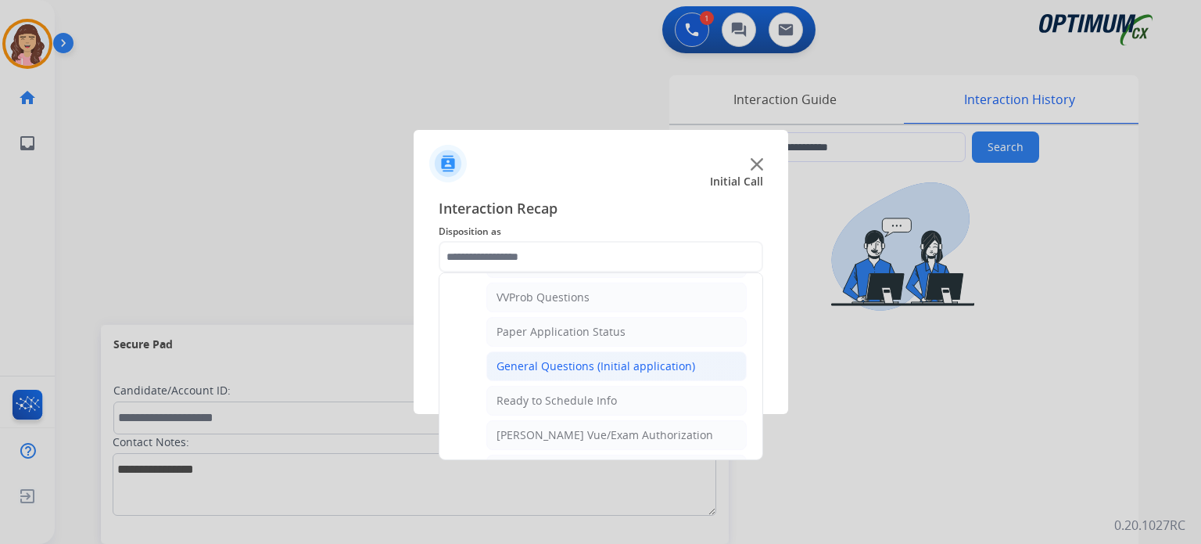
click at [627, 358] on div "General Questions (Initial application)" at bounding box center [596, 366] width 199 height 16
type input "**********"
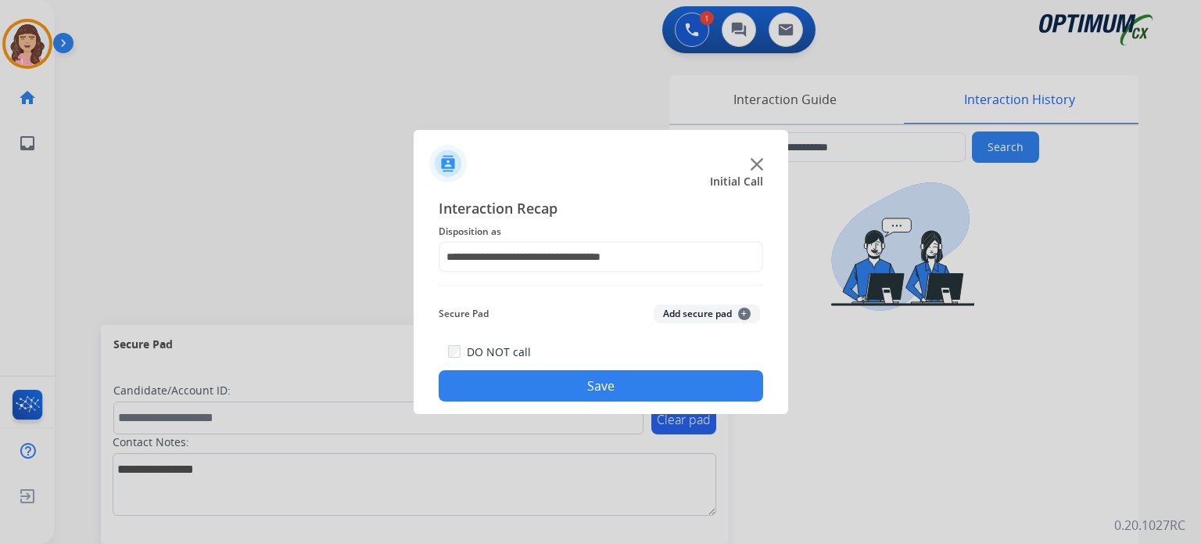
click at [587, 384] on button "Save" at bounding box center [601, 385] width 325 height 31
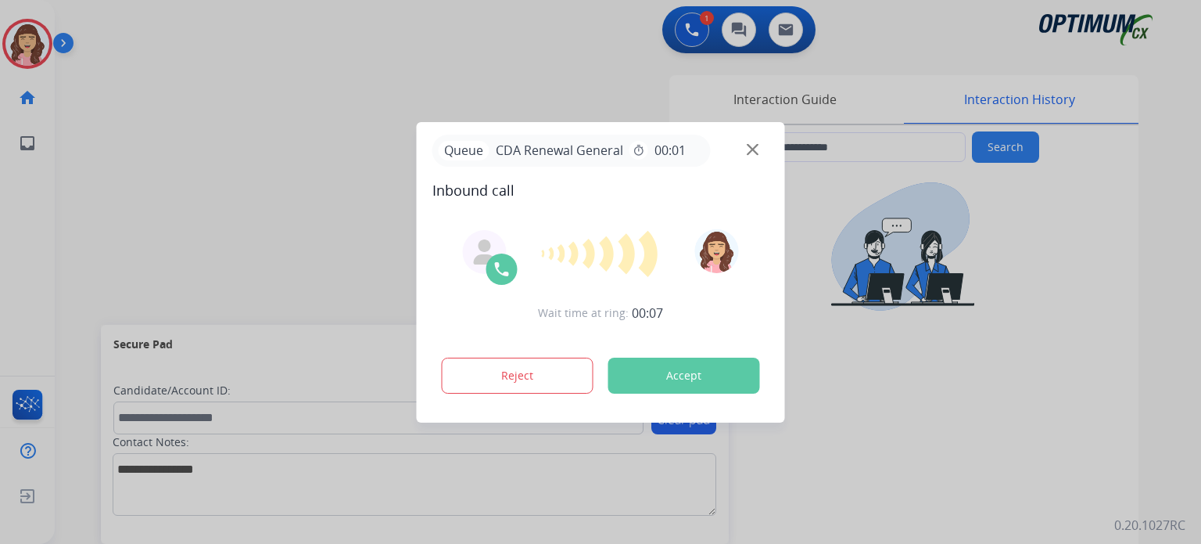
type input "**********"
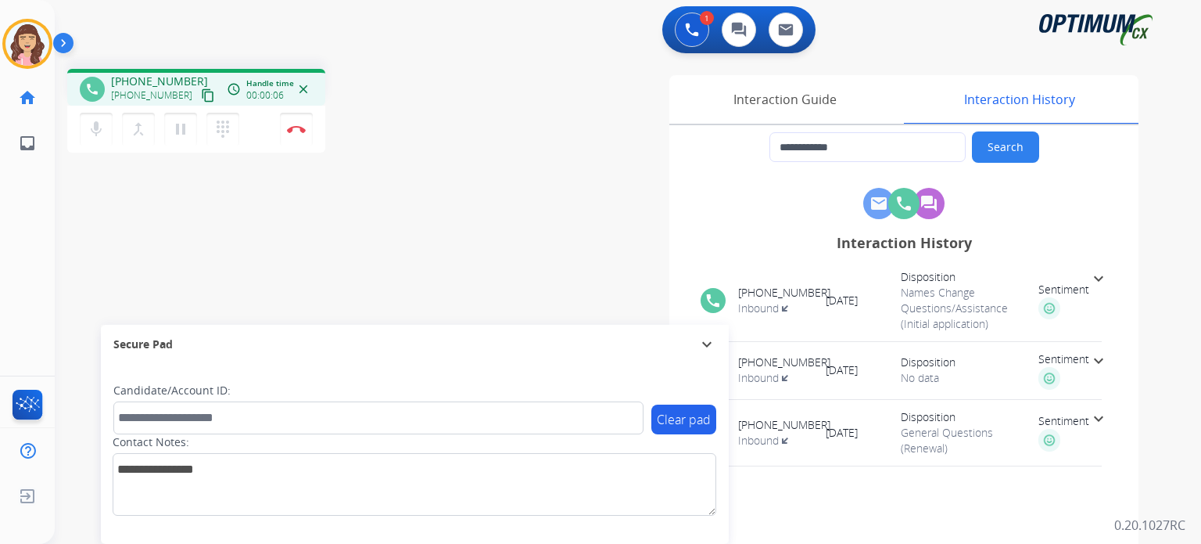
click at [201, 99] on mat-icon "content_copy" at bounding box center [208, 95] width 14 height 14
click at [296, 131] on img at bounding box center [296, 129] width 19 height 8
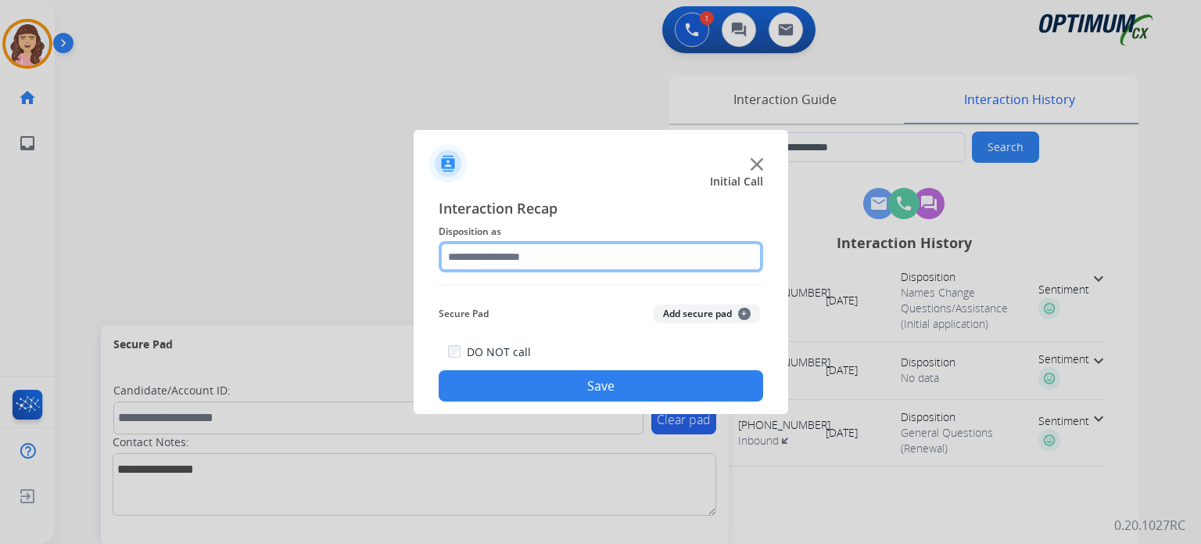
click at [544, 258] on input "text" at bounding box center [601, 256] width 325 height 31
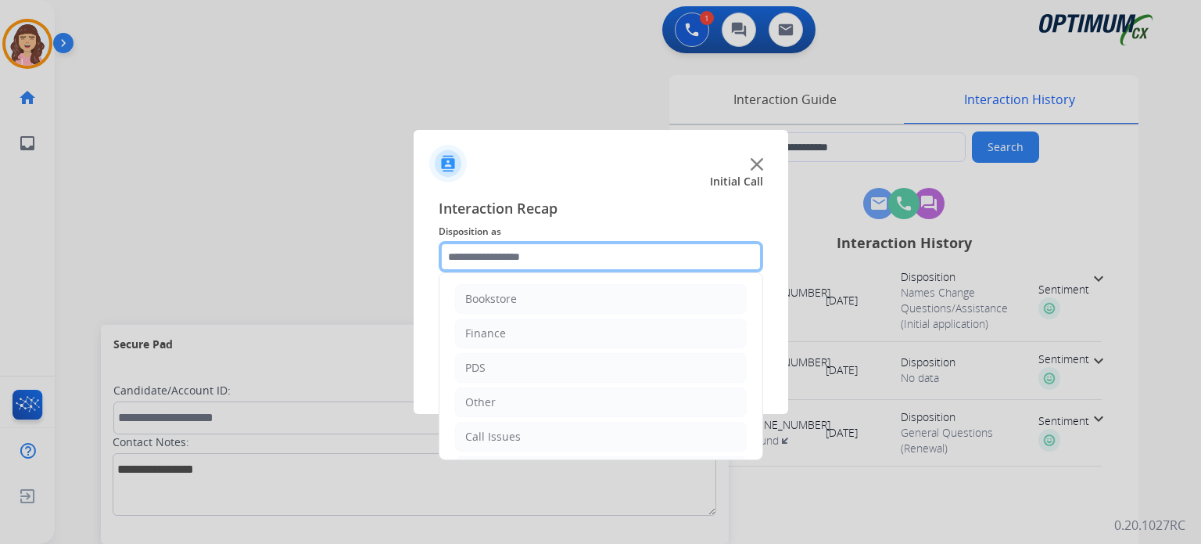
scroll to position [103, 0]
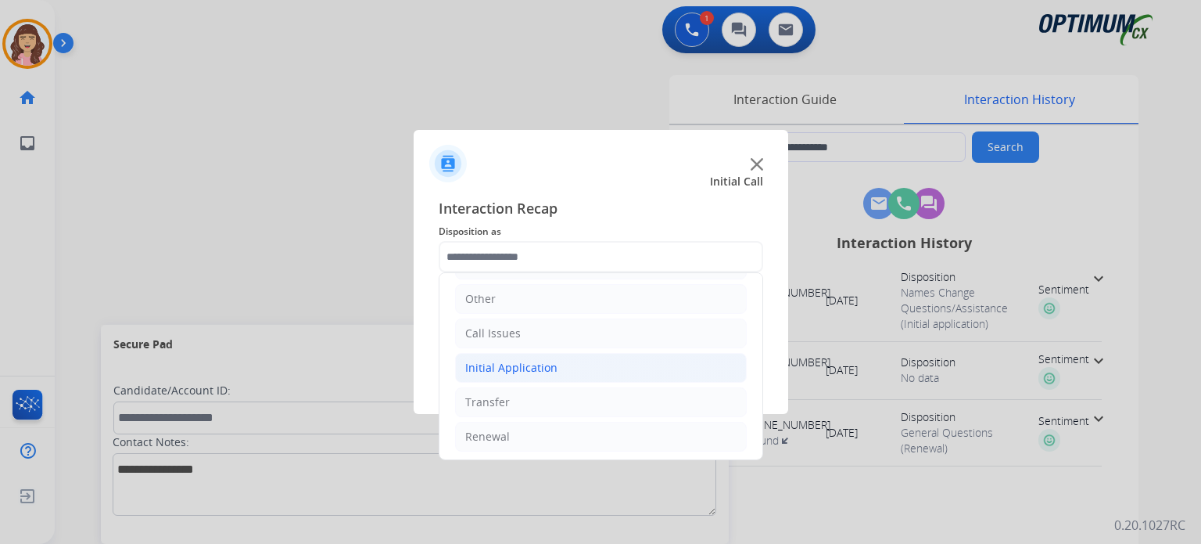
click at [558, 358] on li "Initial Application" at bounding box center [601, 368] width 292 height 30
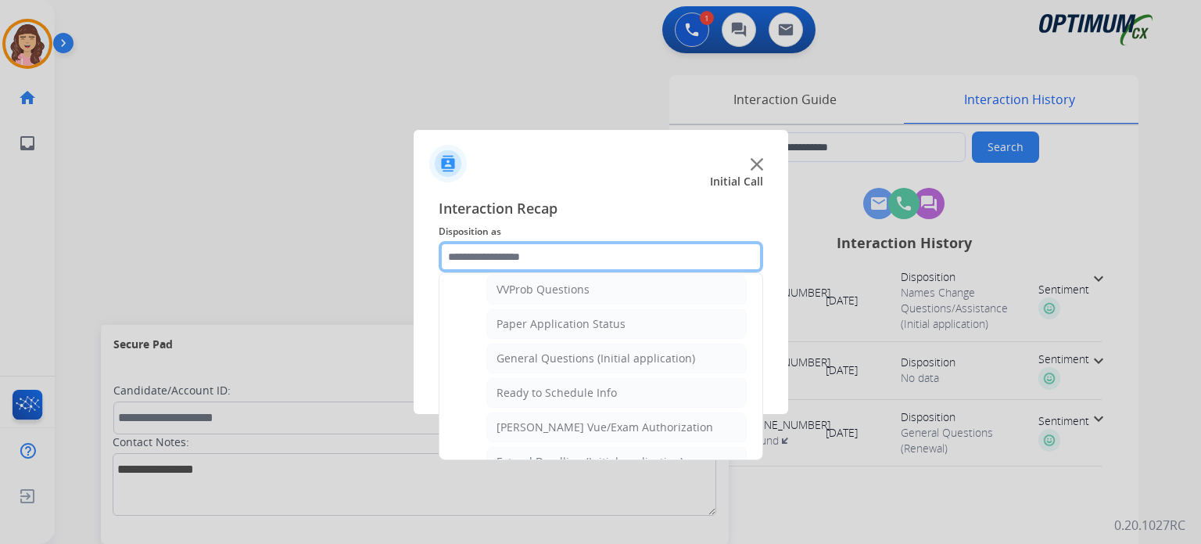
scroll to position [821, 0]
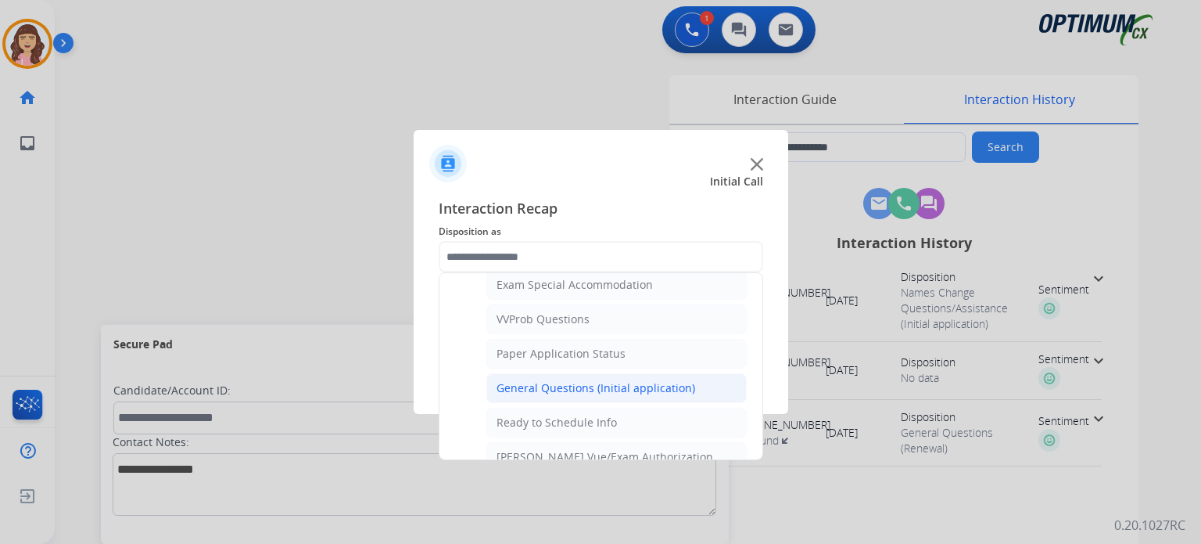
click at [612, 384] on div "General Questions (Initial application)" at bounding box center [596, 388] width 199 height 16
type input "**********"
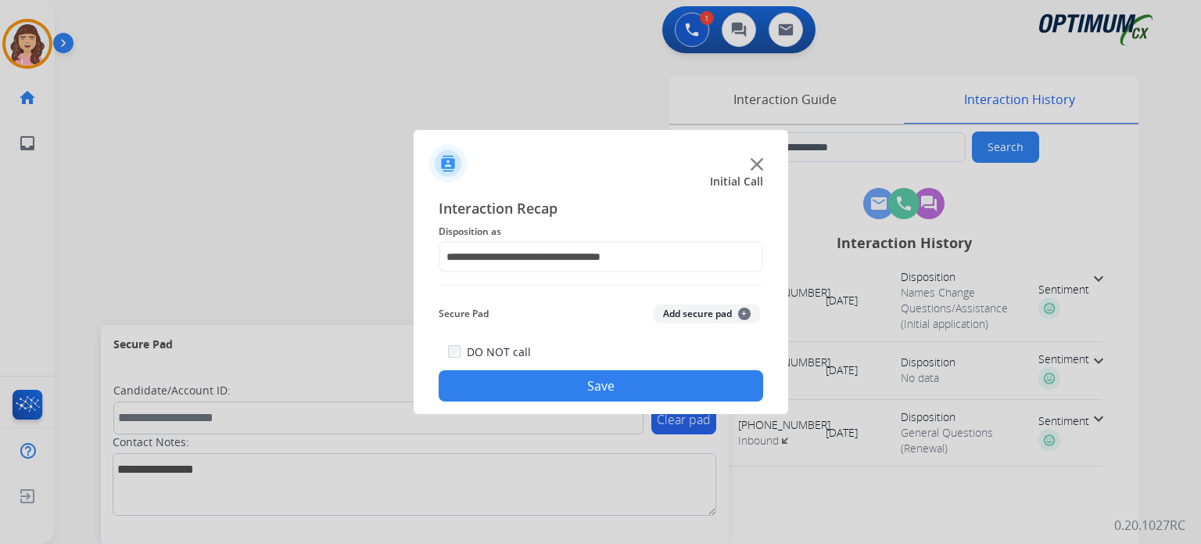
click at [594, 394] on button "Save" at bounding box center [601, 385] width 325 height 31
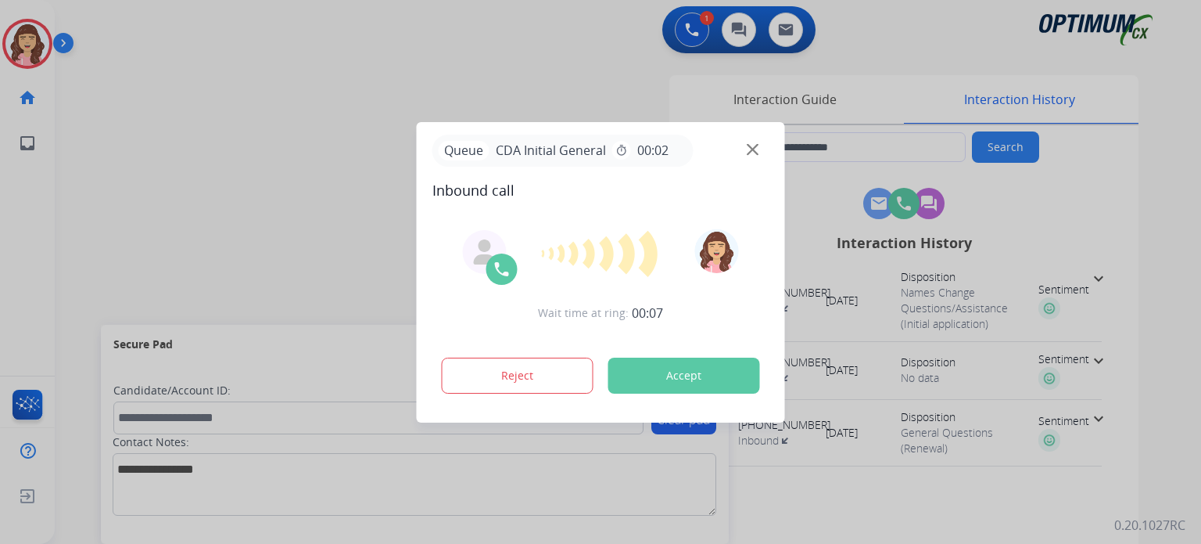
type input "**********"
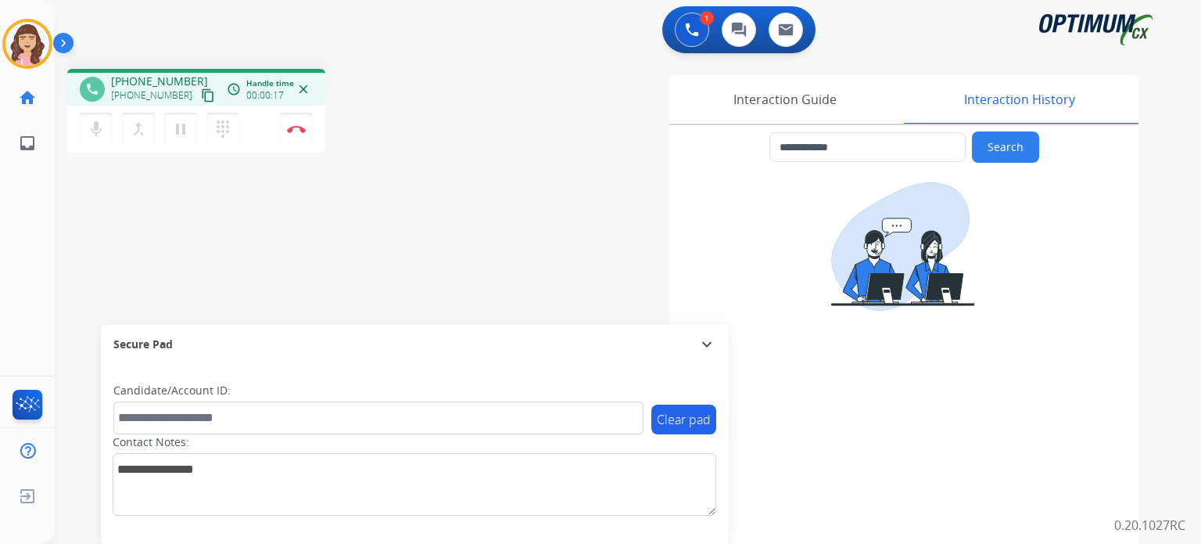
click at [201, 98] on mat-icon "content_copy" at bounding box center [208, 95] width 14 height 14
click at [295, 133] on button "Disconnect" at bounding box center [296, 129] width 33 height 33
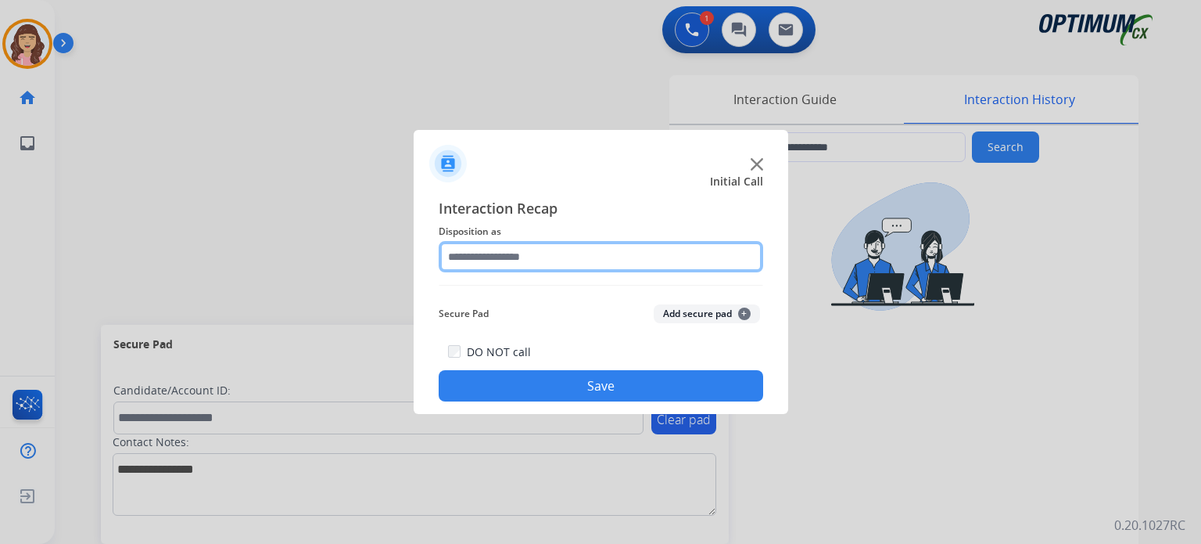
click at [559, 268] on input "text" at bounding box center [601, 256] width 325 height 31
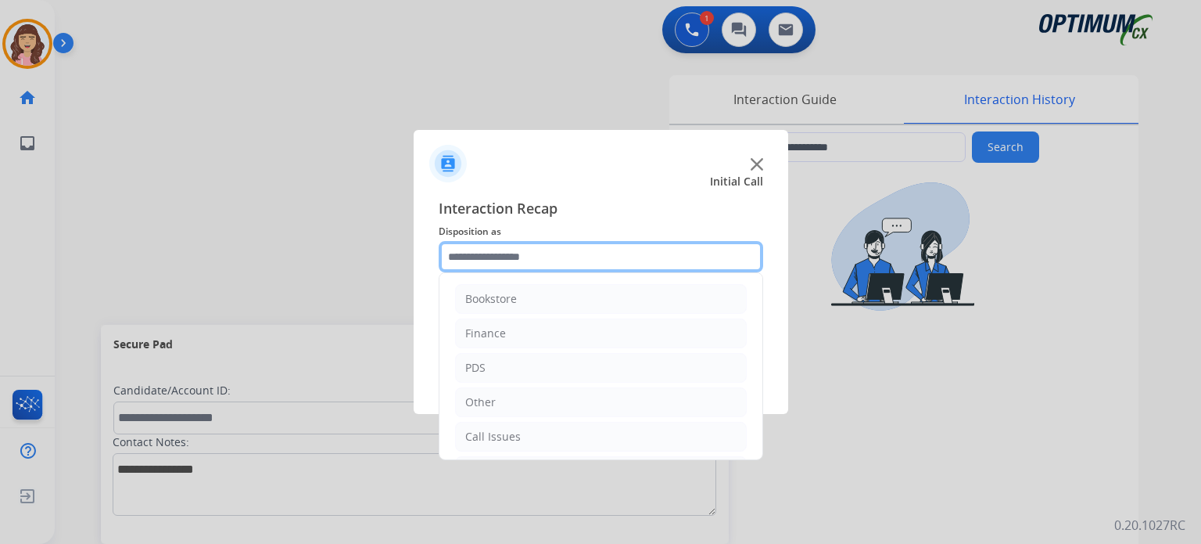
scroll to position [103, 0]
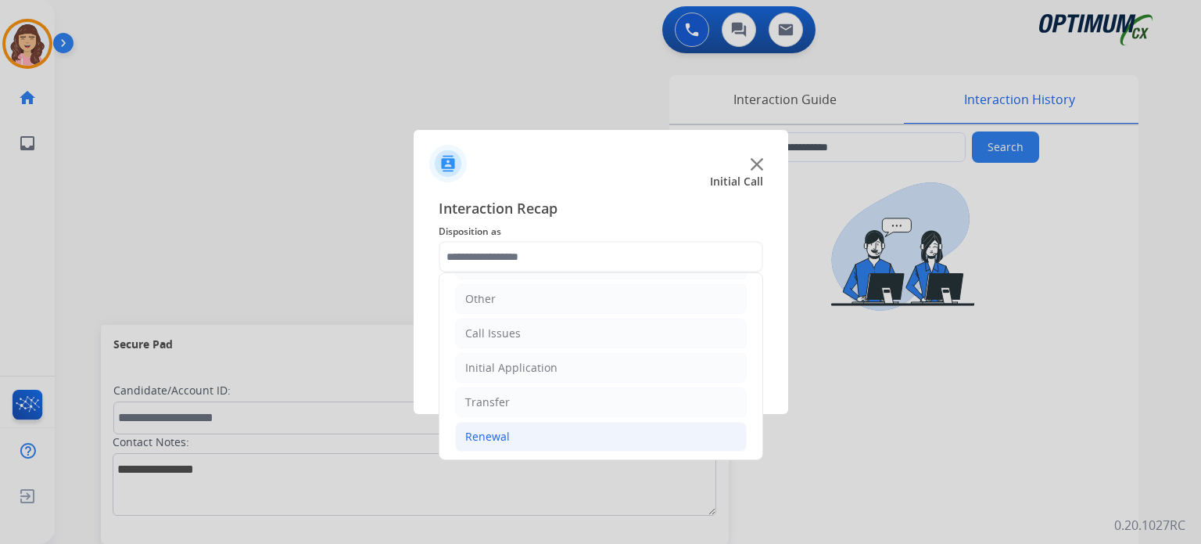
click at [498, 429] on div "Renewal" at bounding box center [487, 437] width 45 height 16
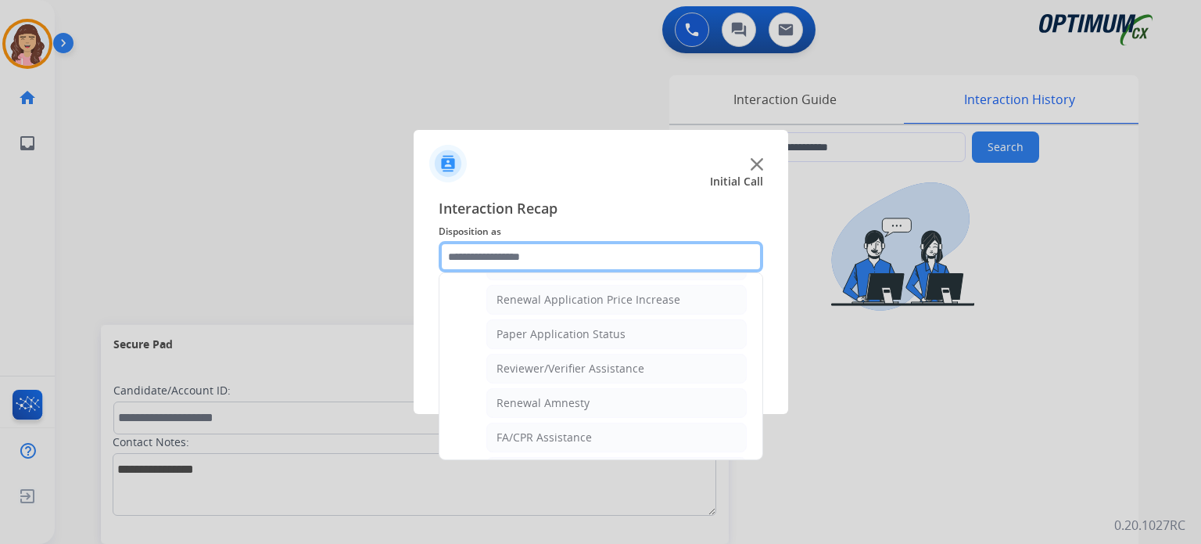
scroll to position [551, 0]
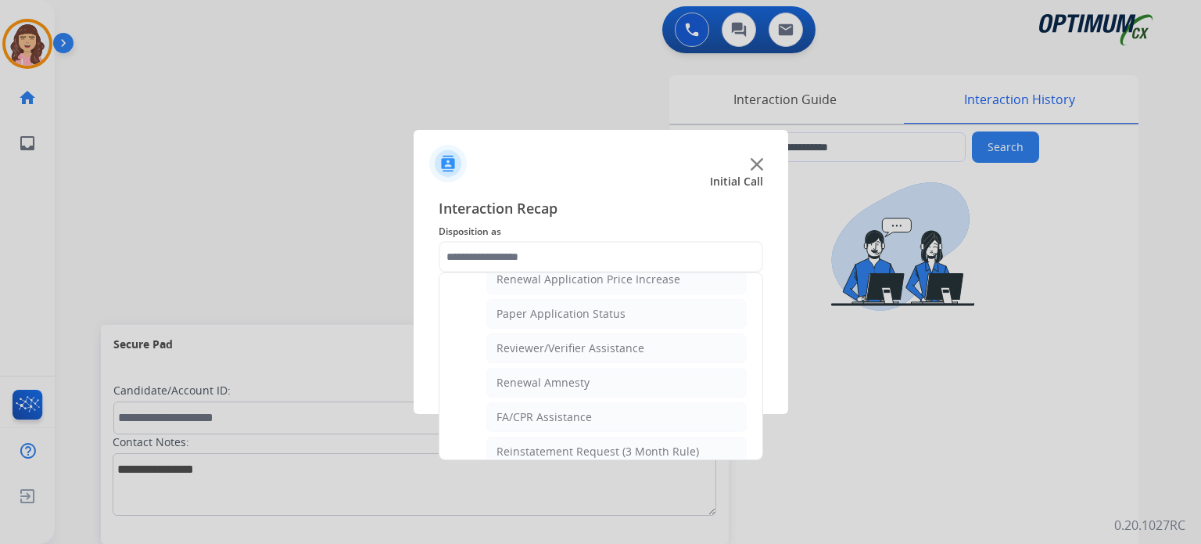
click at [747, 431] on ul "Bookstore Finance PDS Other Call Issues Initial Application Transfer Renewal Na…" at bounding box center [601, 117] width 323 height 790
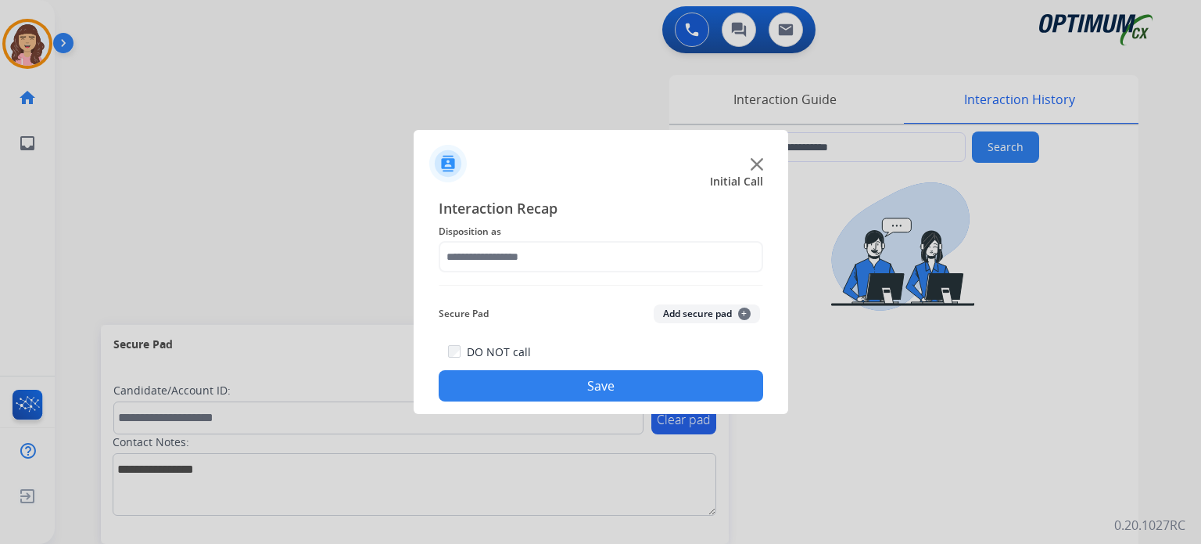
click at [569, 384] on button "Save" at bounding box center [601, 385] width 325 height 31
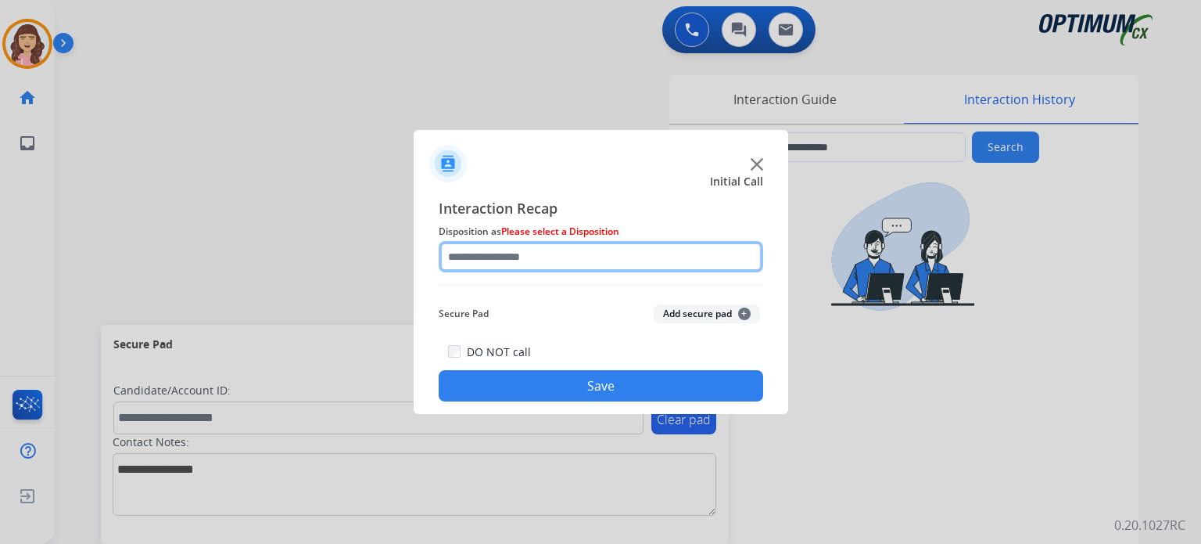
click at [535, 262] on input "text" at bounding box center [601, 256] width 325 height 31
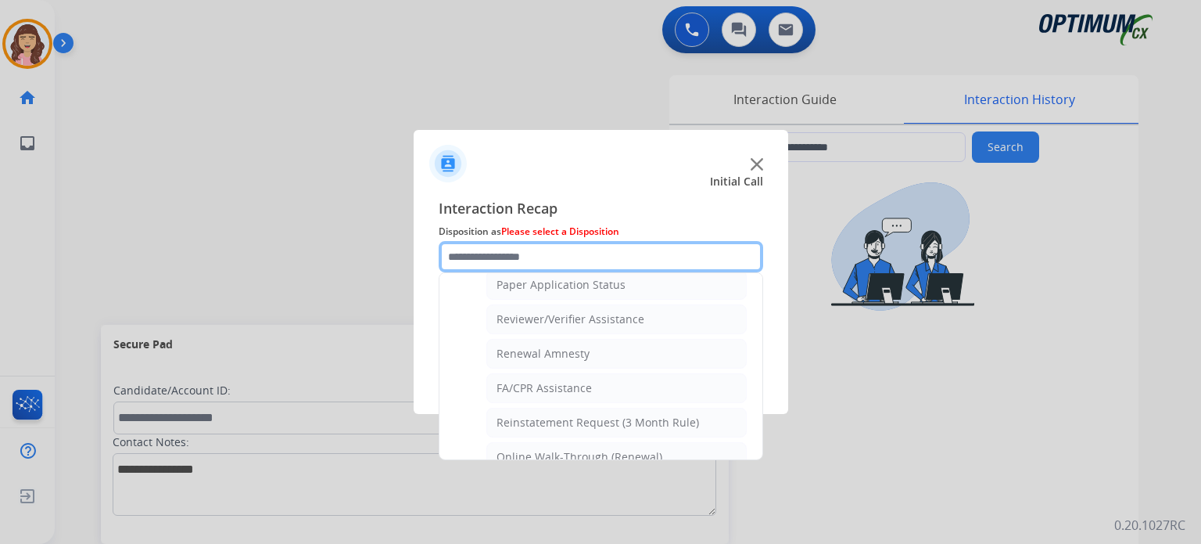
scroll to position [568, 0]
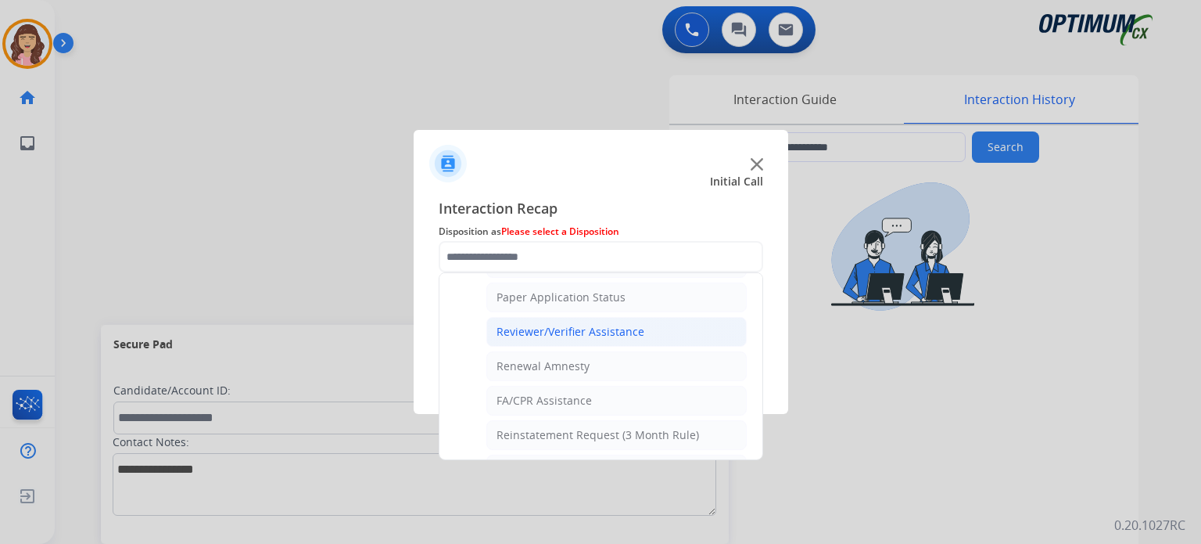
click at [573, 327] on div "Reviewer/Verifier Assistance" at bounding box center [571, 332] width 148 height 16
type input "**********"
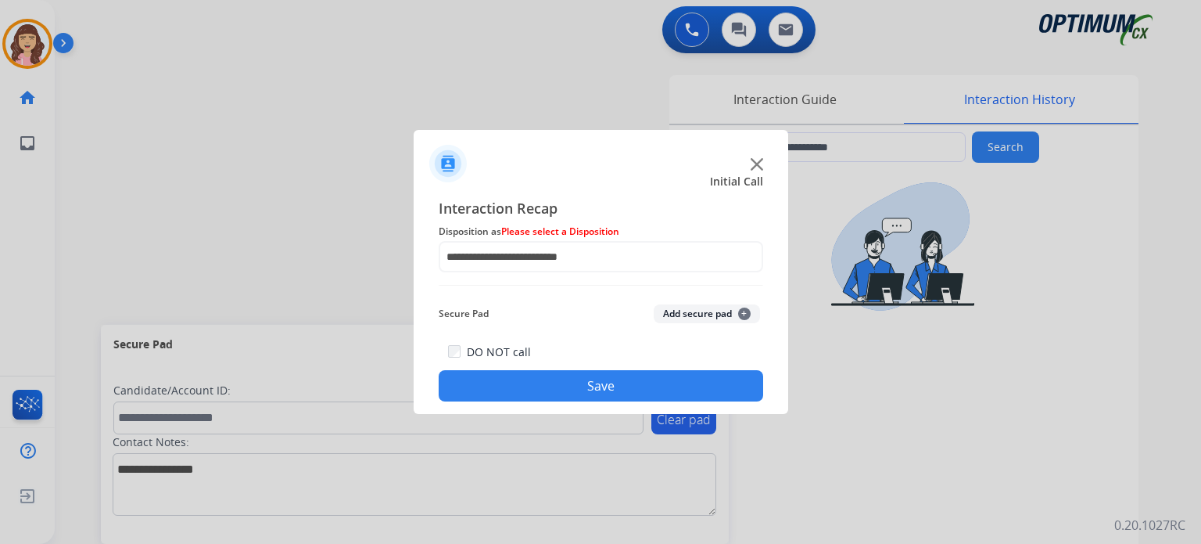
click at [573, 376] on button "Save" at bounding box center [601, 385] width 325 height 31
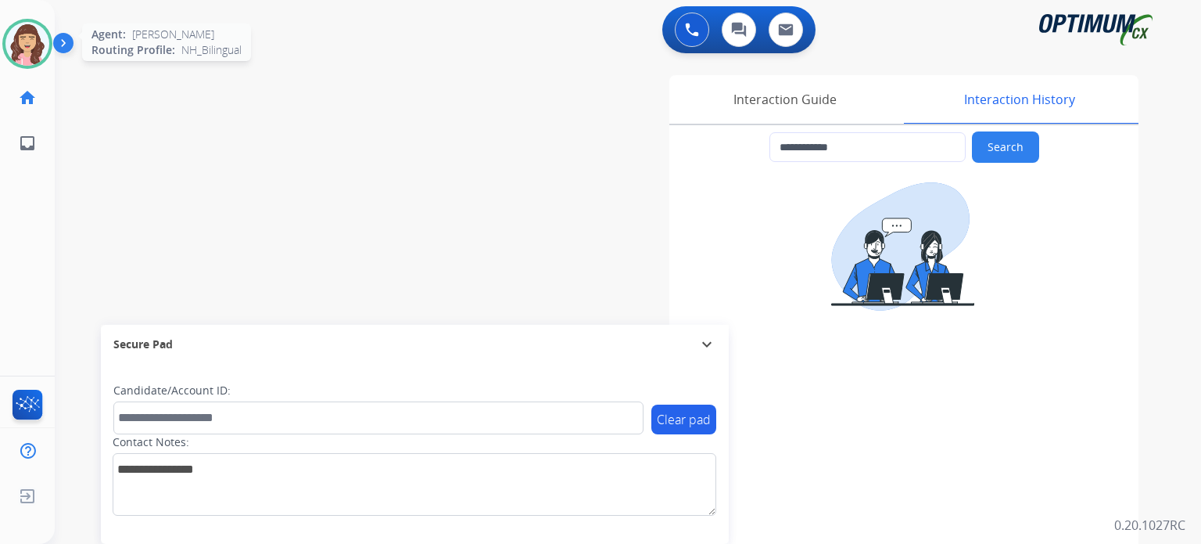
click at [13, 35] on img at bounding box center [27, 44] width 44 height 44
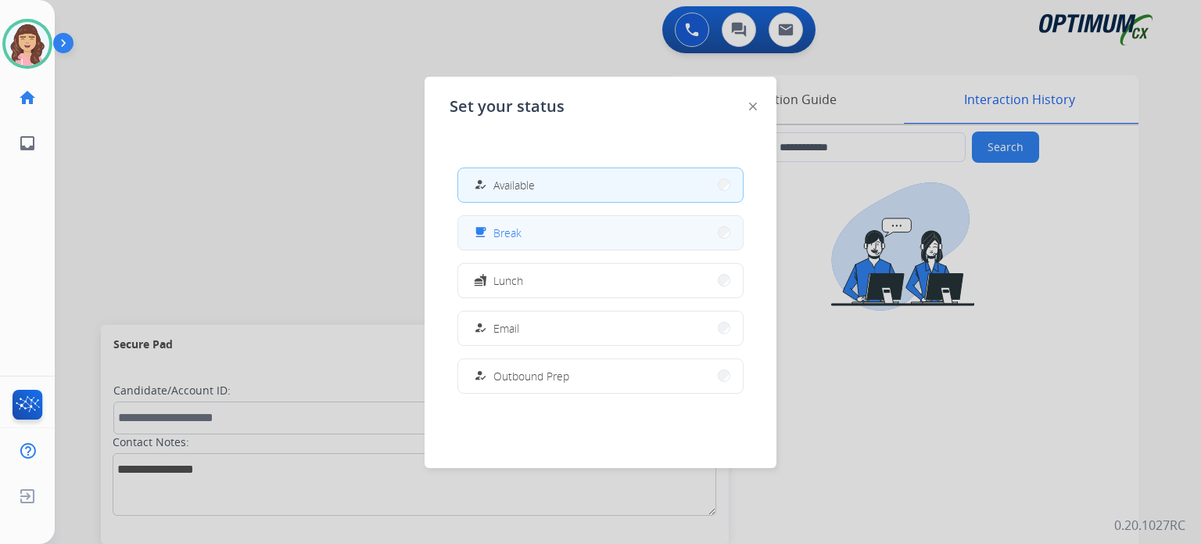
click at [508, 225] on span "Break" at bounding box center [508, 232] width 28 height 16
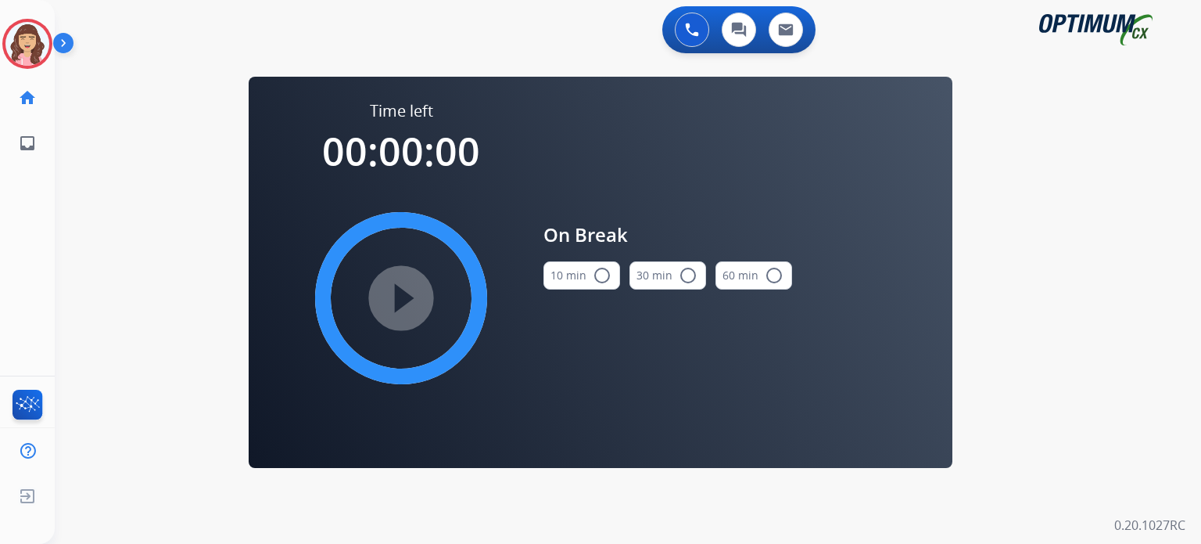
click at [593, 275] on mat-icon "radio_button_unchecked" at bounding box center [602, 275] width 19 height 19
click at [394, 295] on mat-icon "play_circle_filled" at bounding box center [401, 298] width 19 height 19
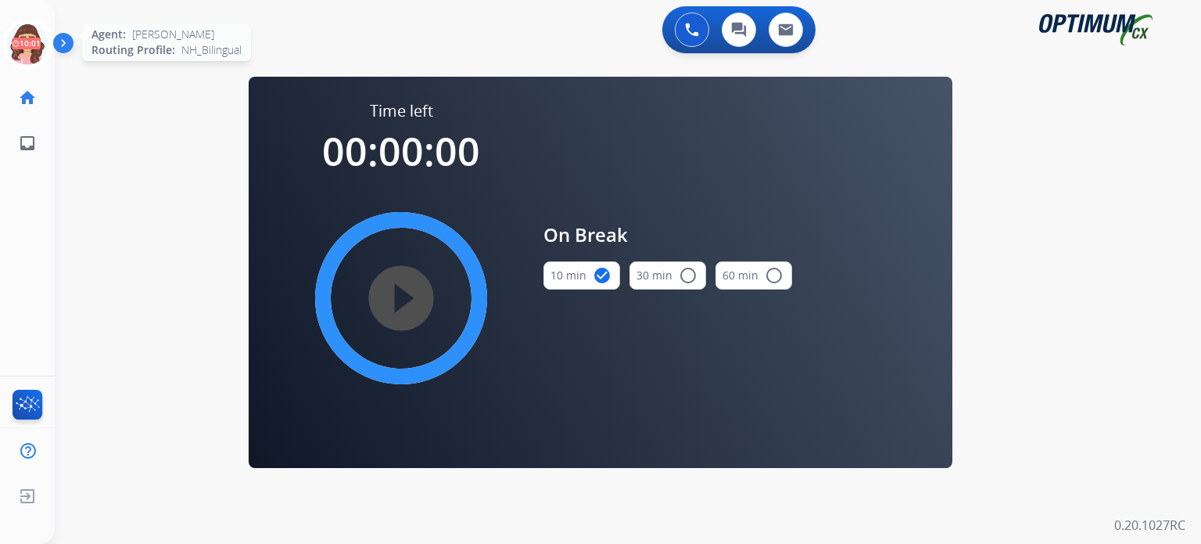
click at [24, 40] on icon at bounding box center [27, 44] width 51 height 51
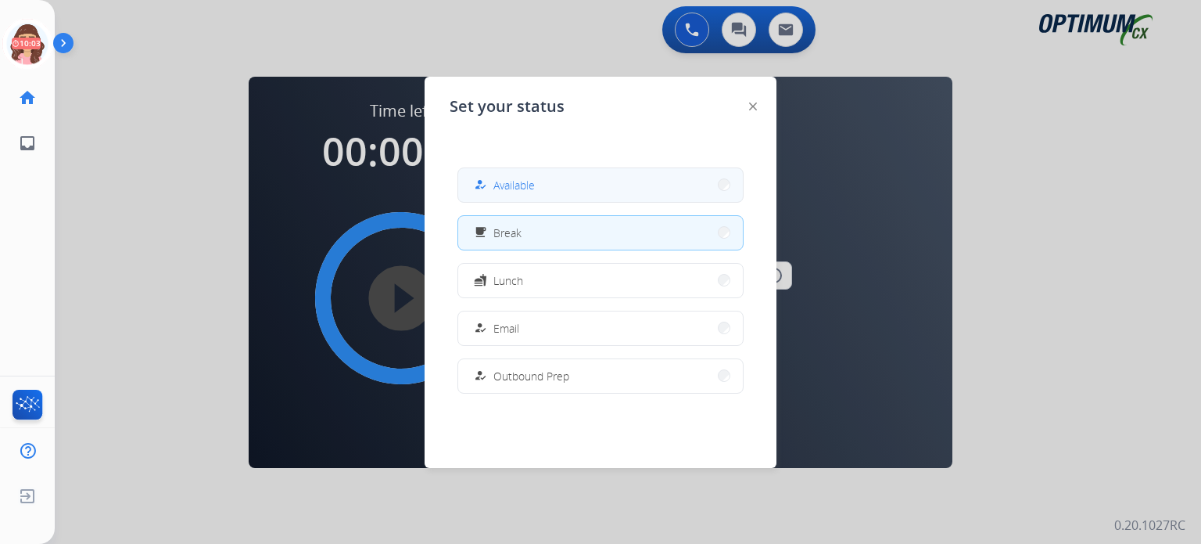
click at [524, 193] on div "how_to_reg Available" at bounding box center [503, 184] width 64 height 19
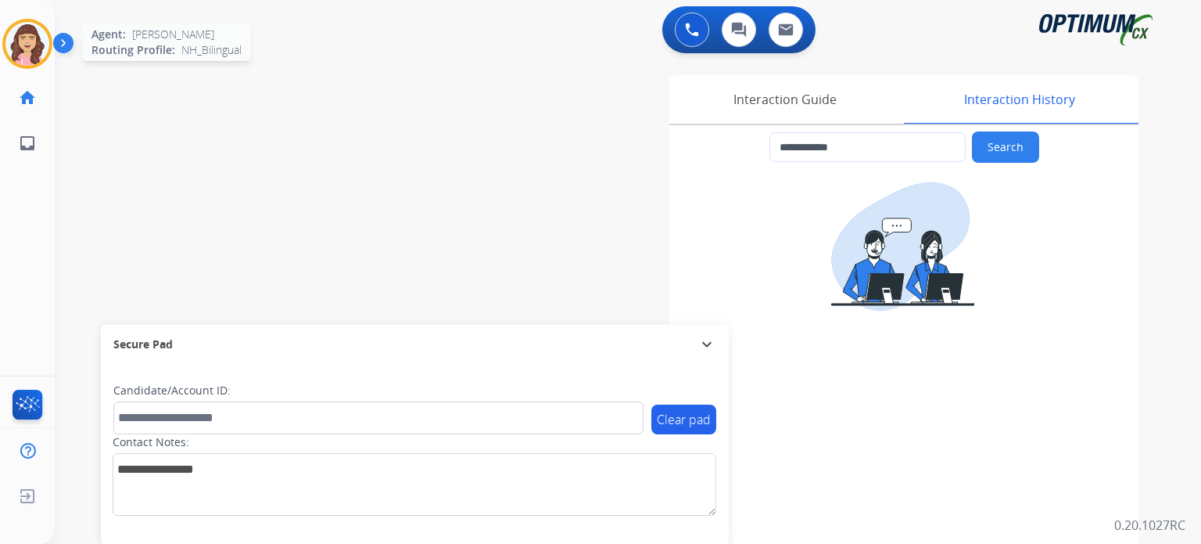
click at [36, 48] on img at bounding box center [27, 44] width 44 height 44
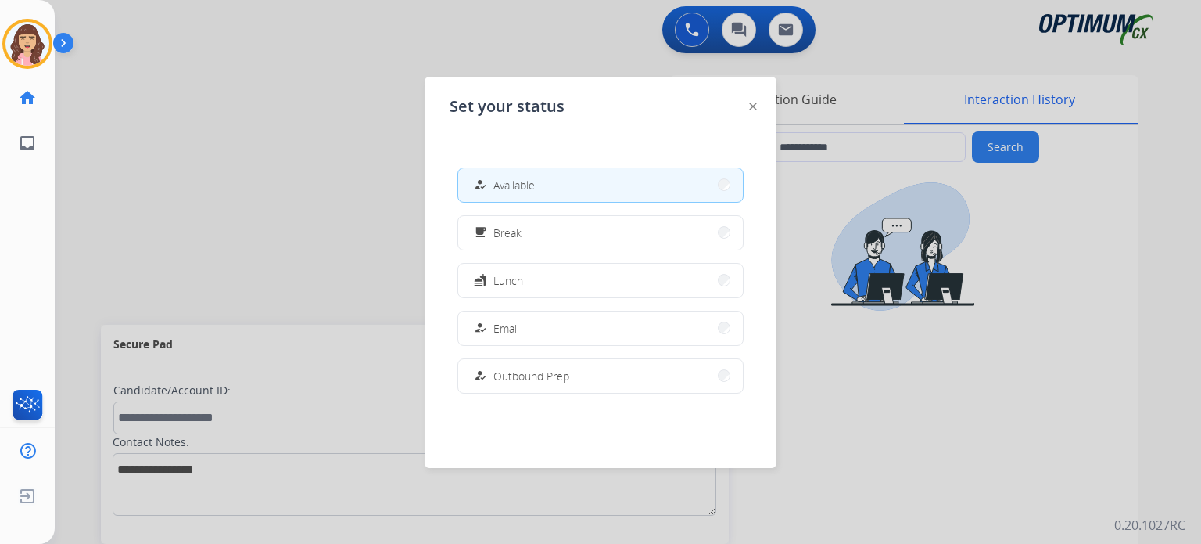
click at [239, 165] on div at bounding box center [600, 272] width 1201 height 544
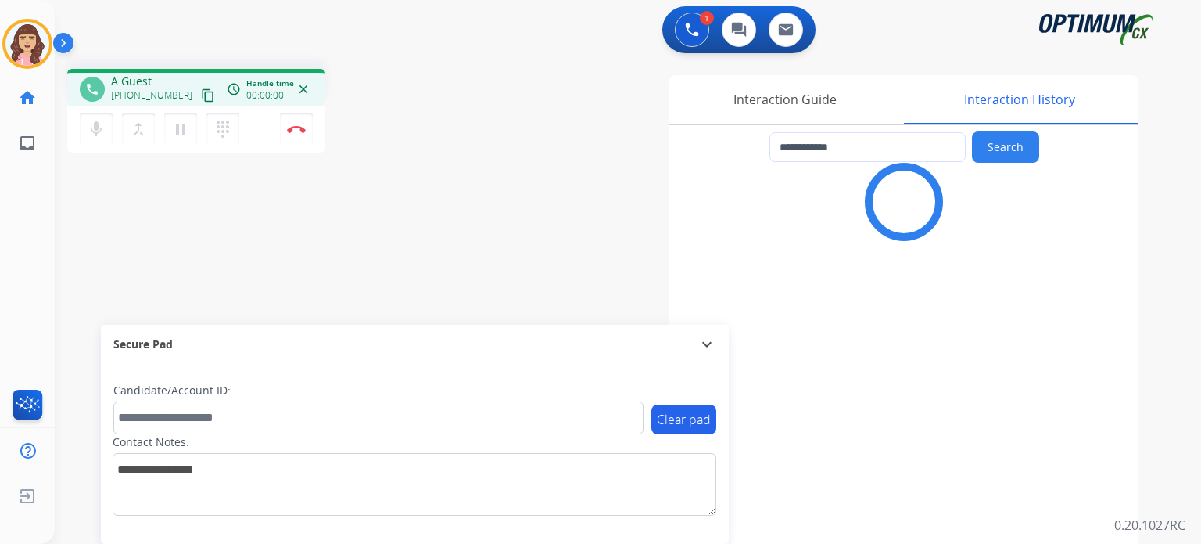
type input "**********"
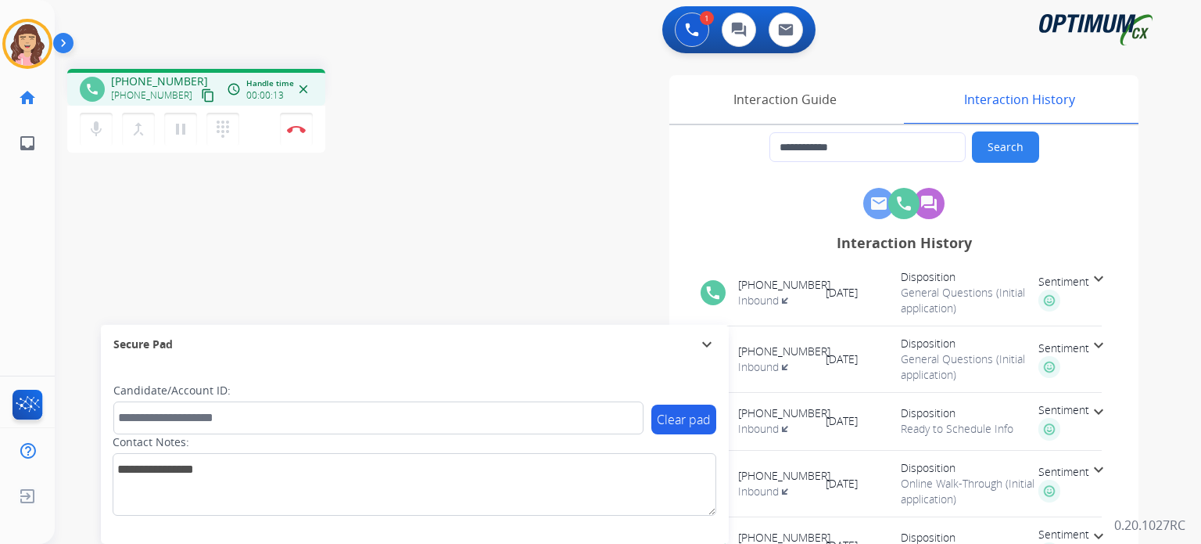
click at [201, 94] on mat-icon "content_copy" at bounding box center [208, 95] width 14 height 14
click at [291, 131] on img at bounding box center [296, 129] width 19 height 8
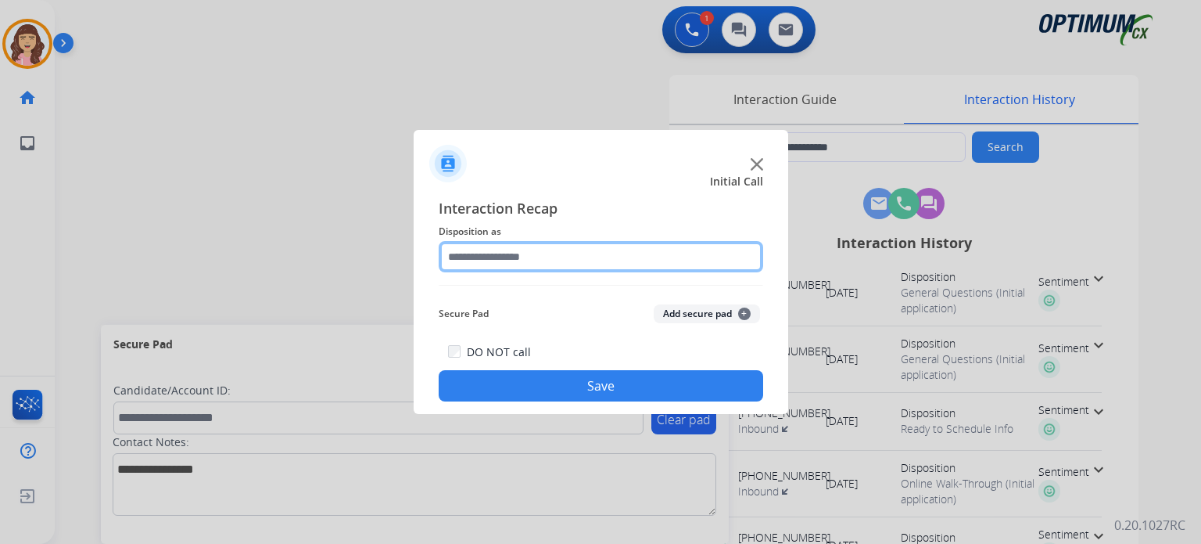
click at [554, 262] on input "text" at bounding box center [601, 256] width 325 height 31
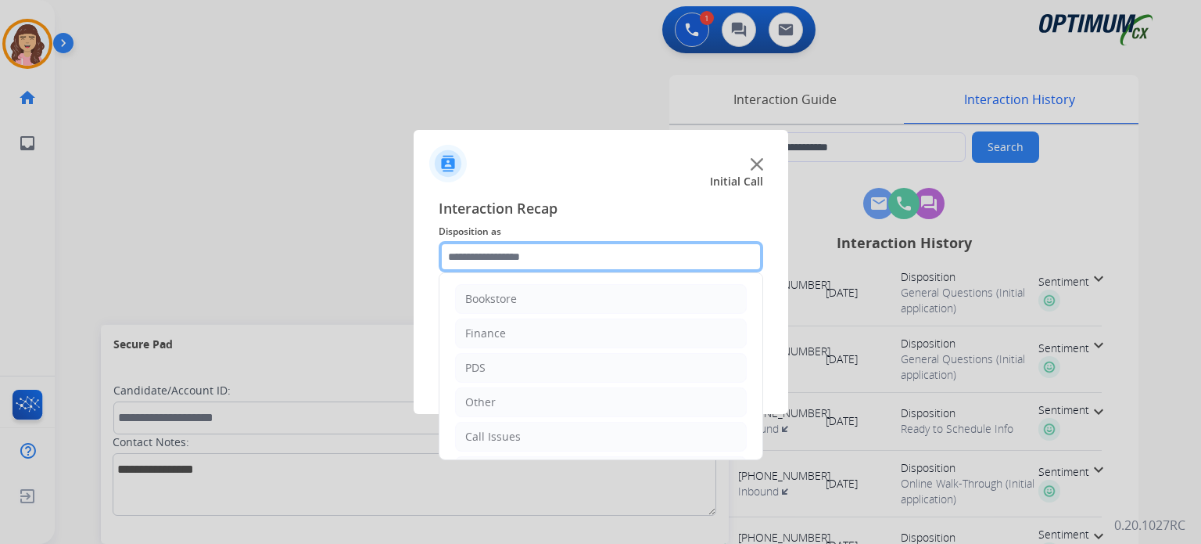
scroll to position [103, 0]
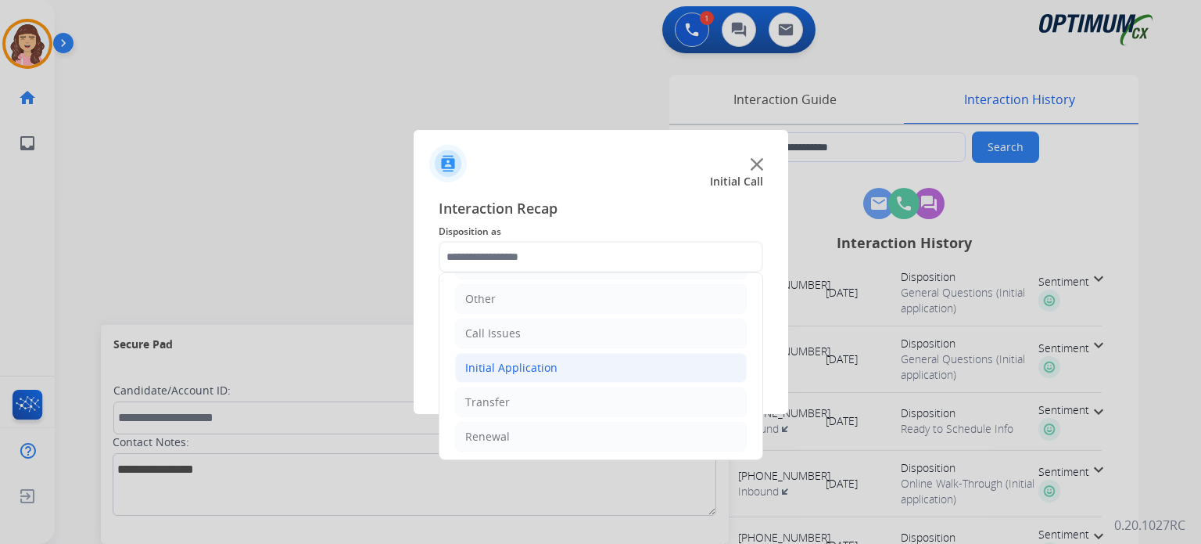
click at [544, 364] on div "Initial Application" at bounding box center [511, 368] width 92 height 16
click at [537, 431] on li "Appeals" at bounding box center [617, 437] width 260 height 30
type input "*******"
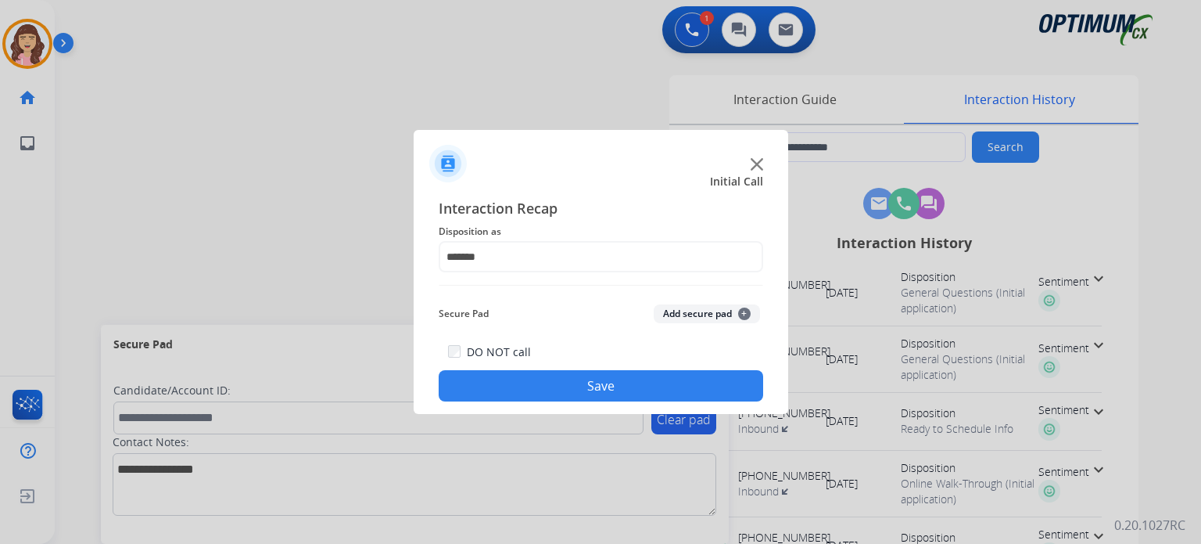
click at [591, 387] on button "Save" at bounding box center [601, 385] width 325 height 31
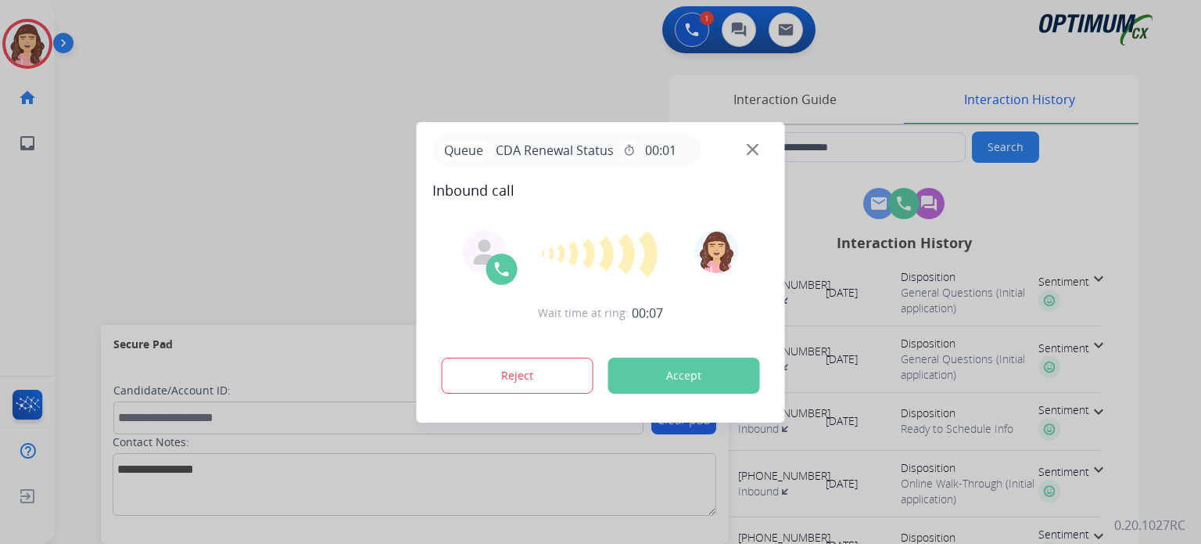
type input "**********"
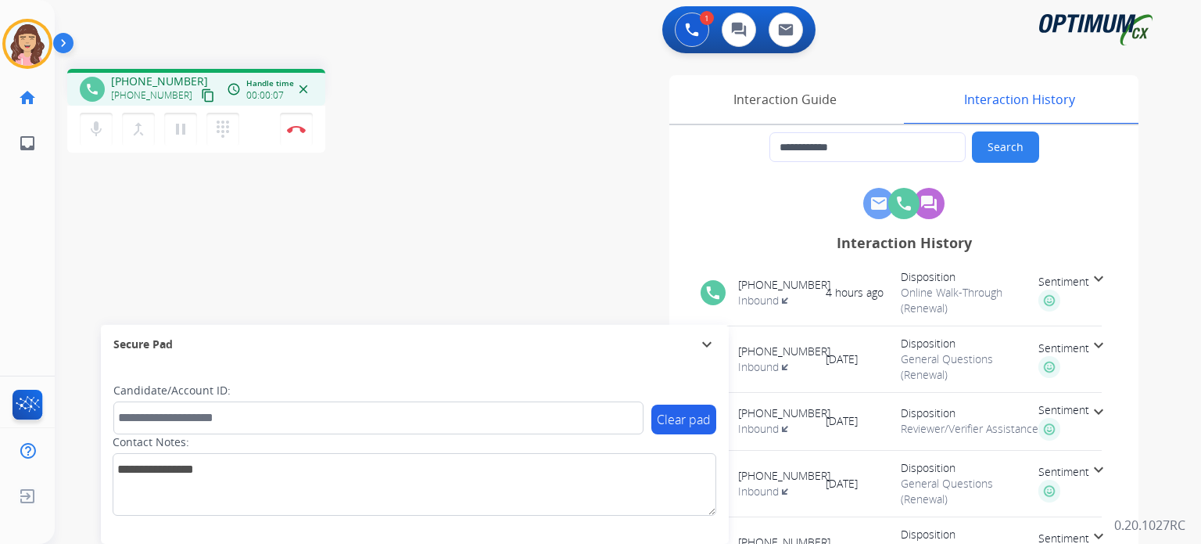
click at [201, 93] on mat-icon "content_copy" at bounding box center [208, 95] width 14 height 14
click at [294, 131] on img at bounding box center [296, 129] width 19 height 8
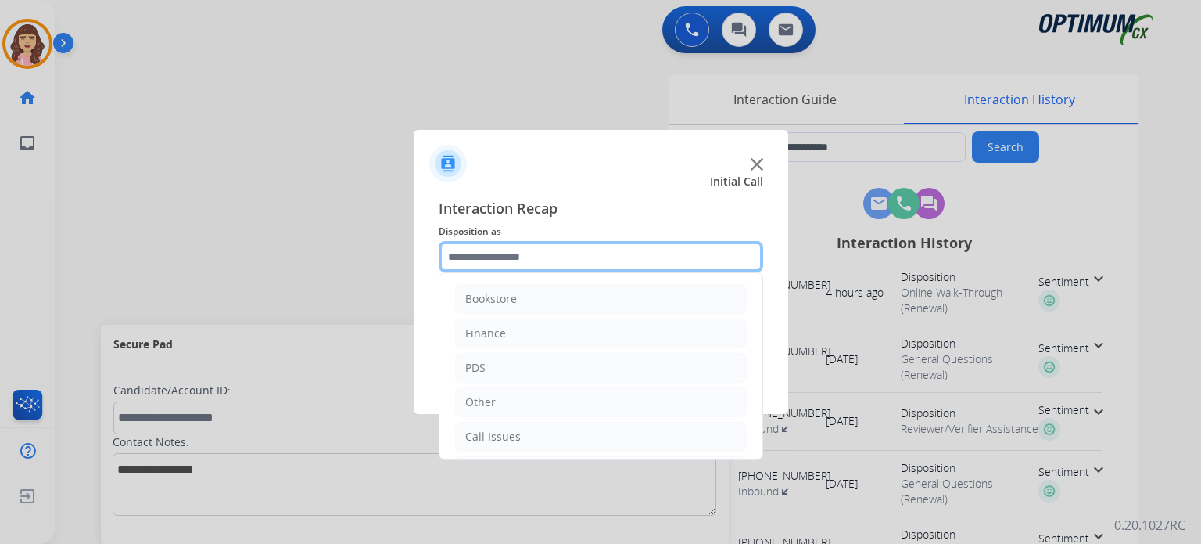
click at [558, 249] on input "text" at bounding box center [601, 256] width 325 height 31
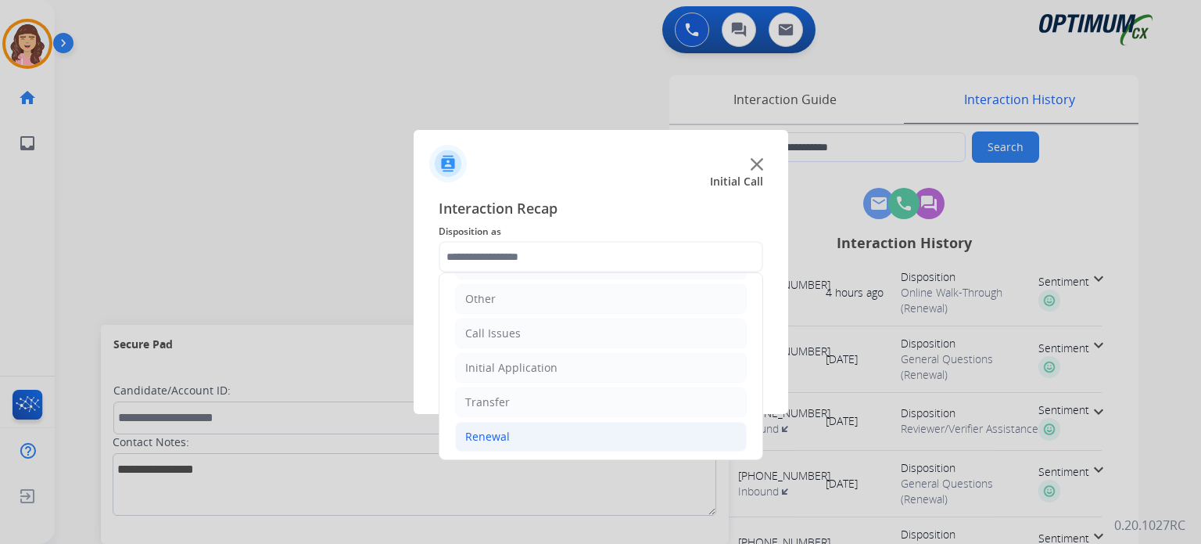
click at [522, 440] on li "Renewal" at bounding box center [601, 437] width 292 height 30
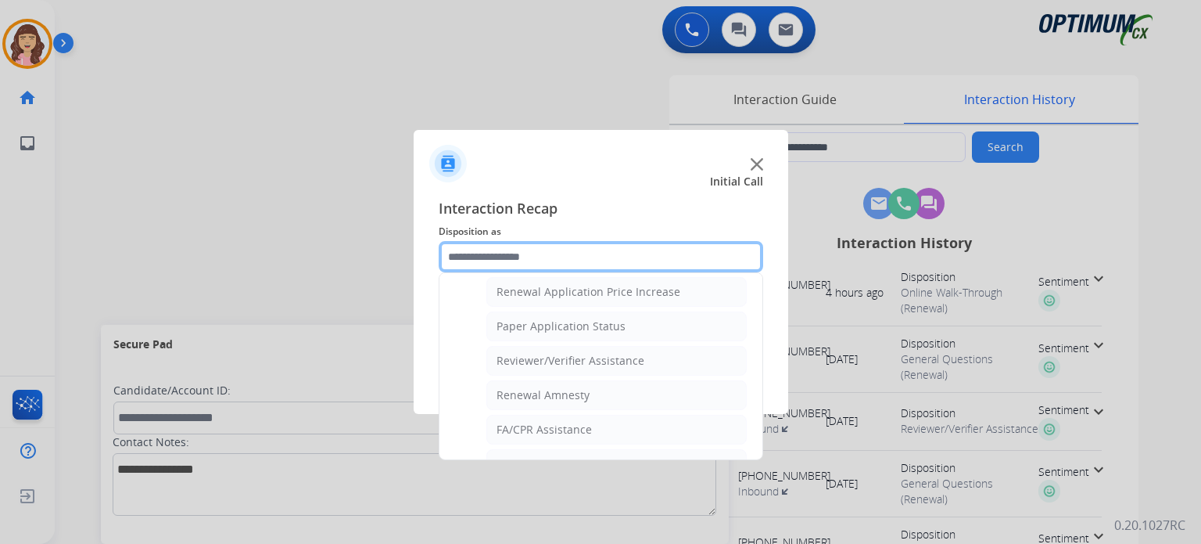
scroll to position [597, 0]
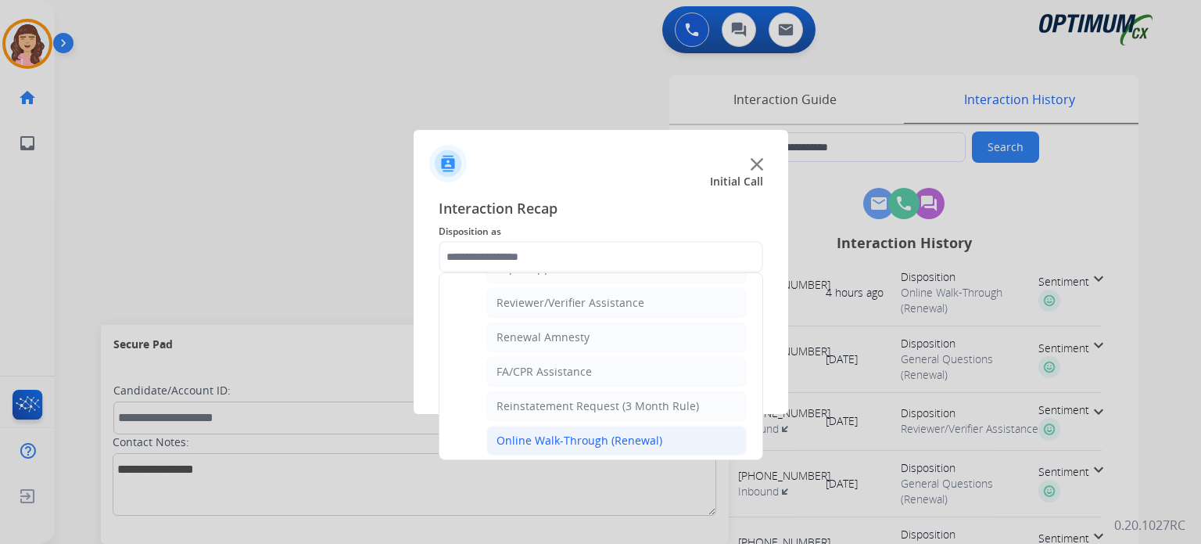
click at [619, 440] on div "Online Walk-Through (Renewal)" at bounding box center [580, 441] width 166 height 16
type input "**********"
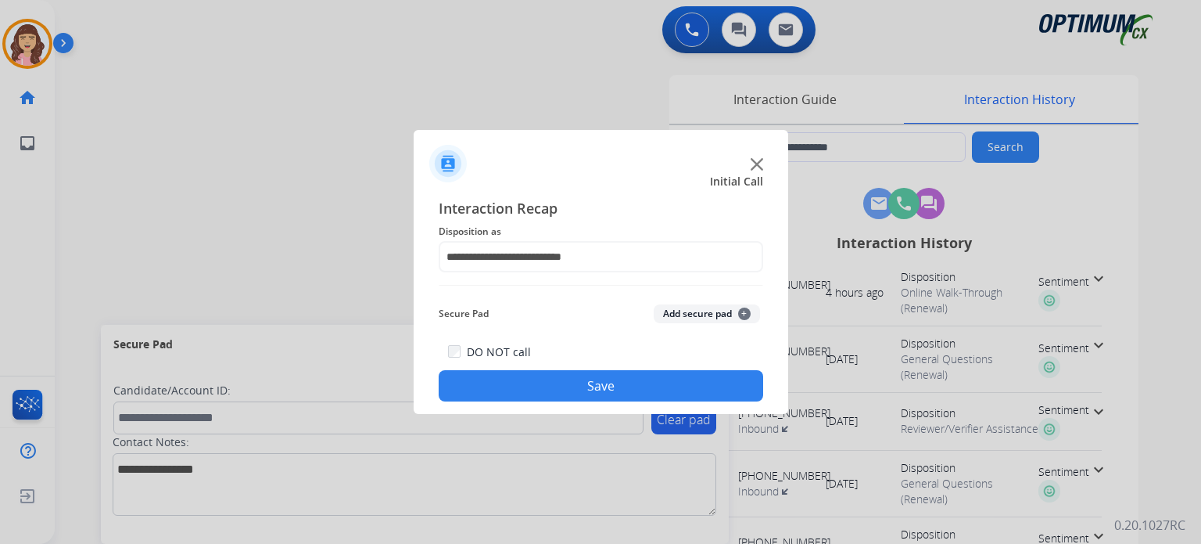
click at [592, 381] on button "Save" at bounding box center [601, 385] width 325 height 31
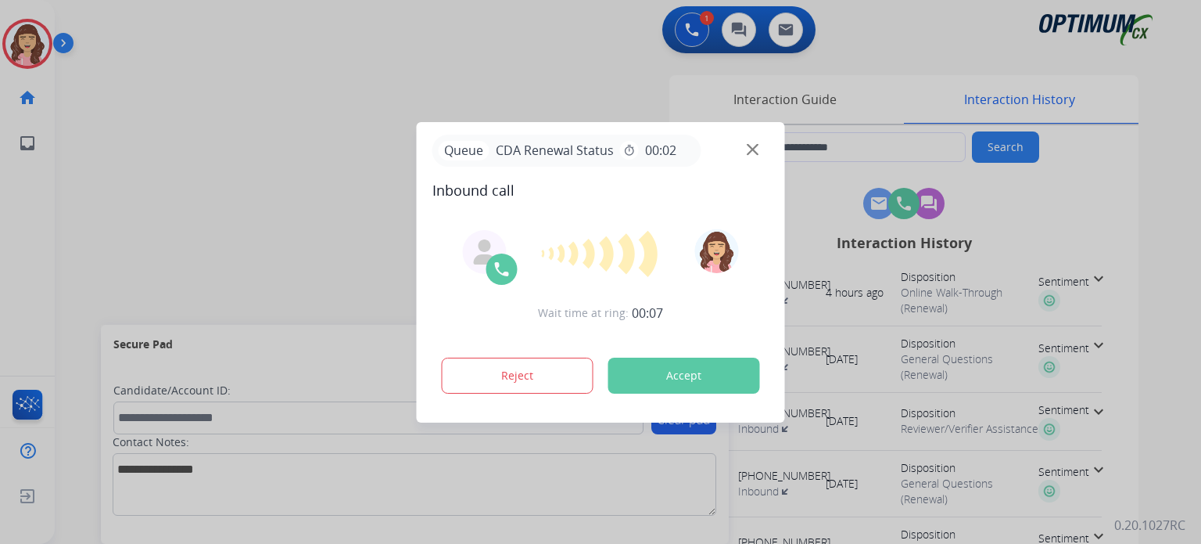
type input "**********"
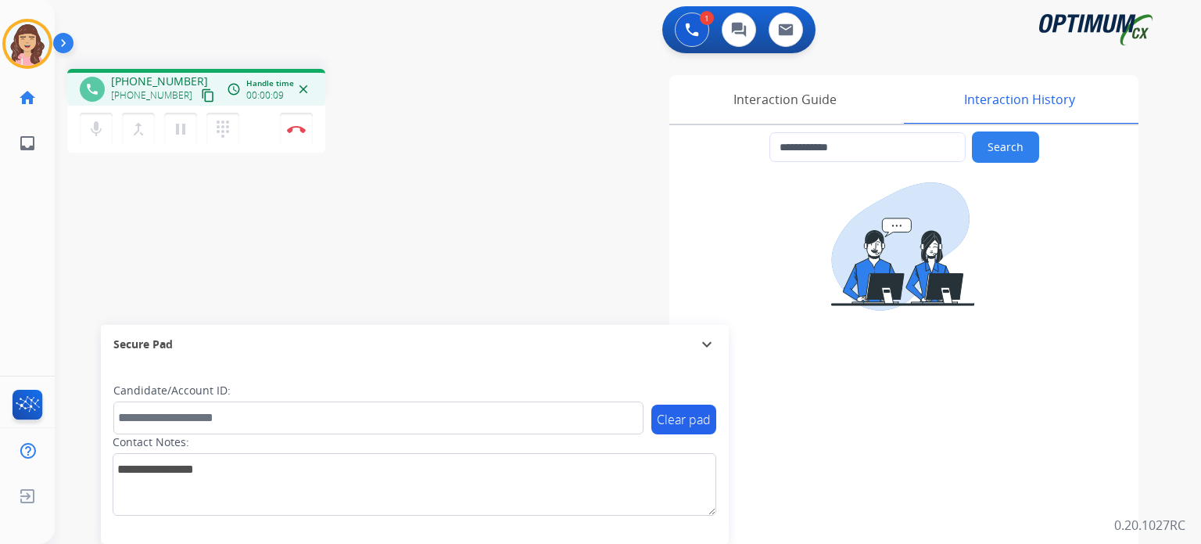
click at [201, 93] on mat-icon "content_copy" at bounding box center [208, 95] width 14 height 14
click at [301, 129] on img at bounding box center [296, 129] width 19 height 8
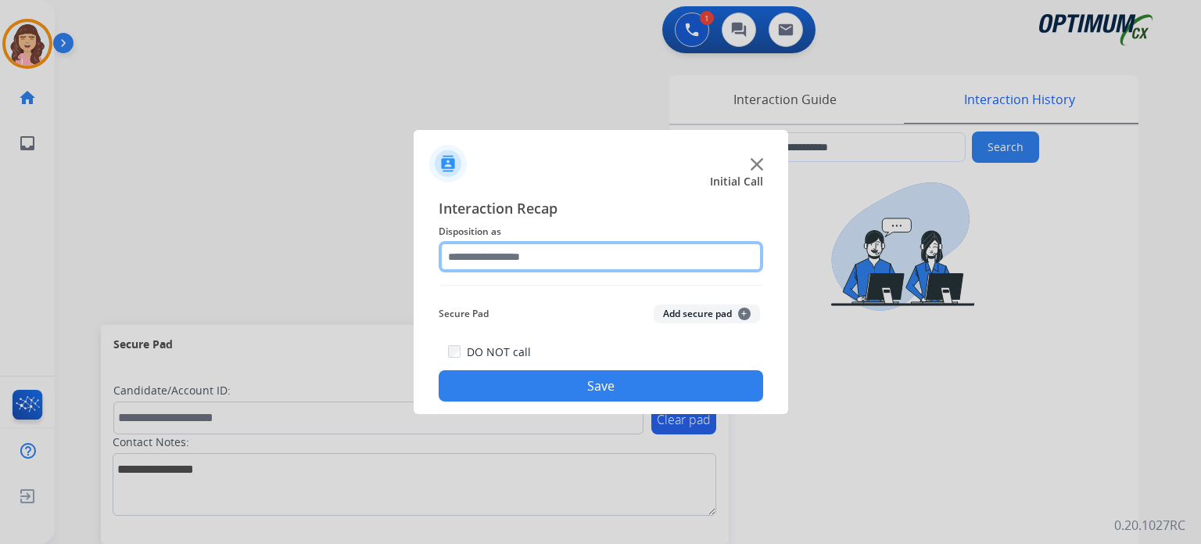
click at [563, 253] on input "text" at bounding box center [601, 256] width 325 height 31
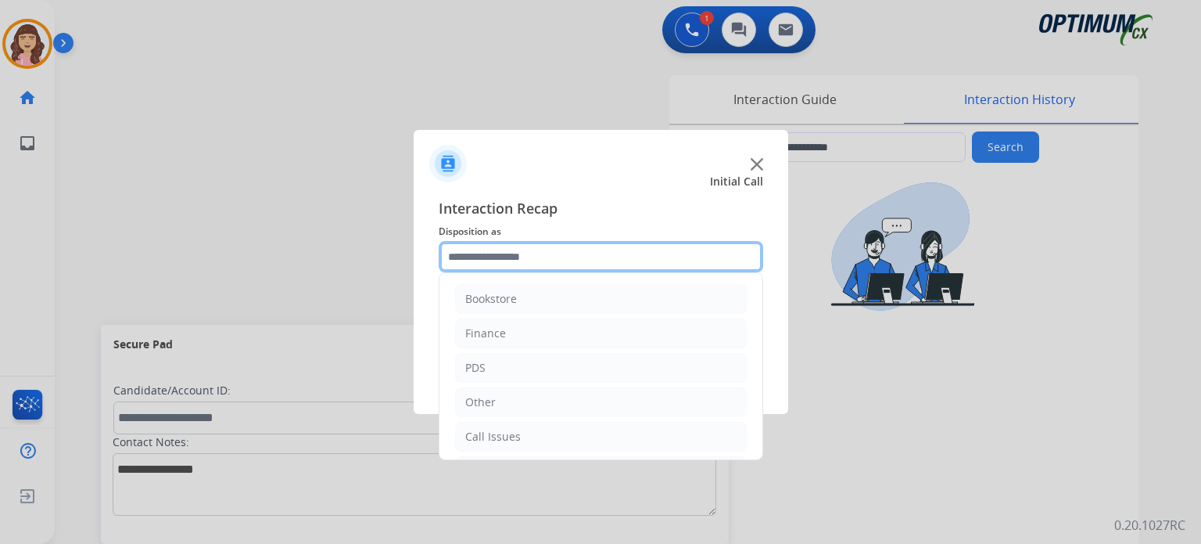
scroll to position [103, 0]
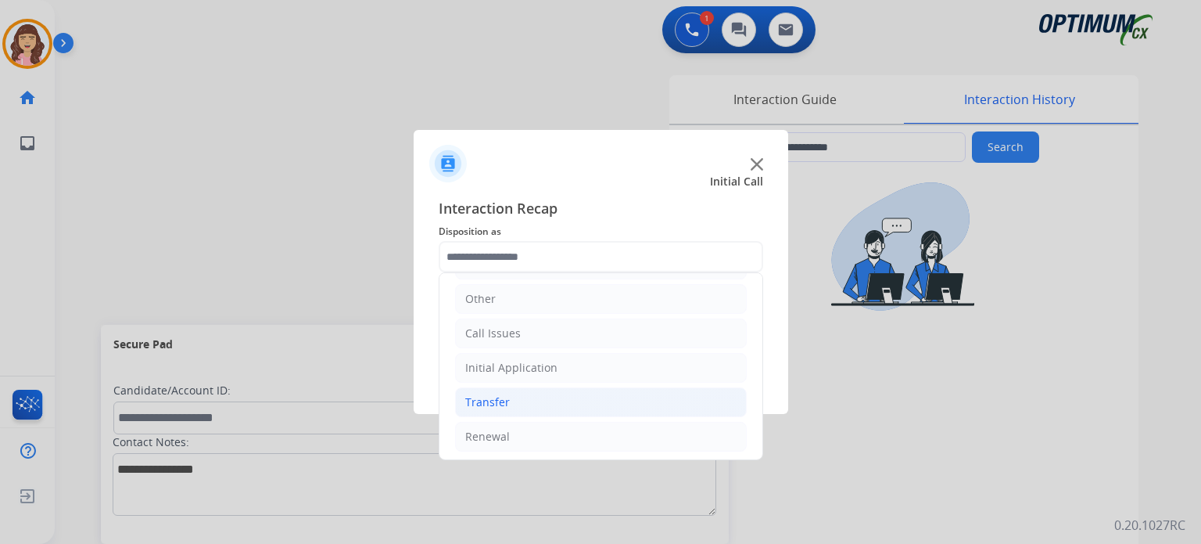
drag, startPoint x: 535, startPoint y: 432, endPoint x: 654, endPoint y: 384, distance: 128.1
click at [535, 433] on li "Renewal" at bounding box center [601, 437] width 292 height 30
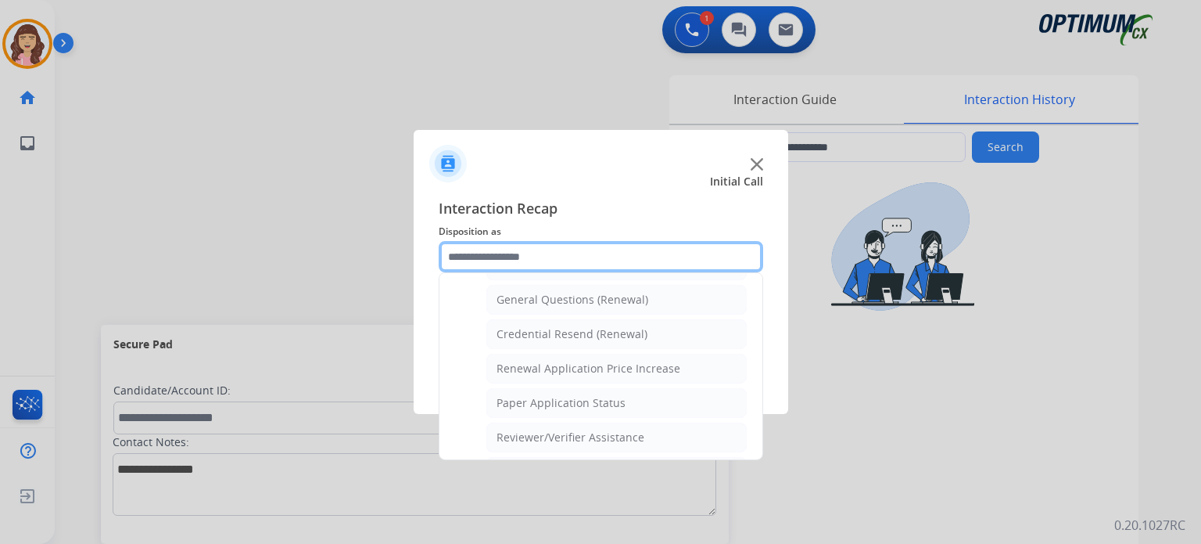
scroll to position [436, 0]
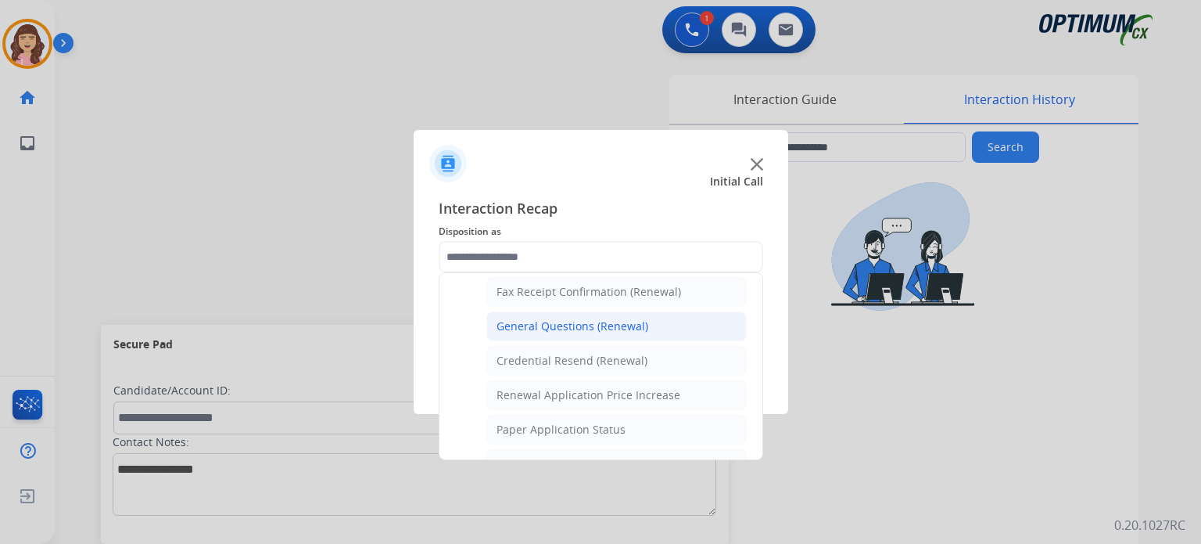
click at [558, 322] on div "General Questions (Renewal)" at bounding box center [573, 326] width 152 height 16
type input "**********"
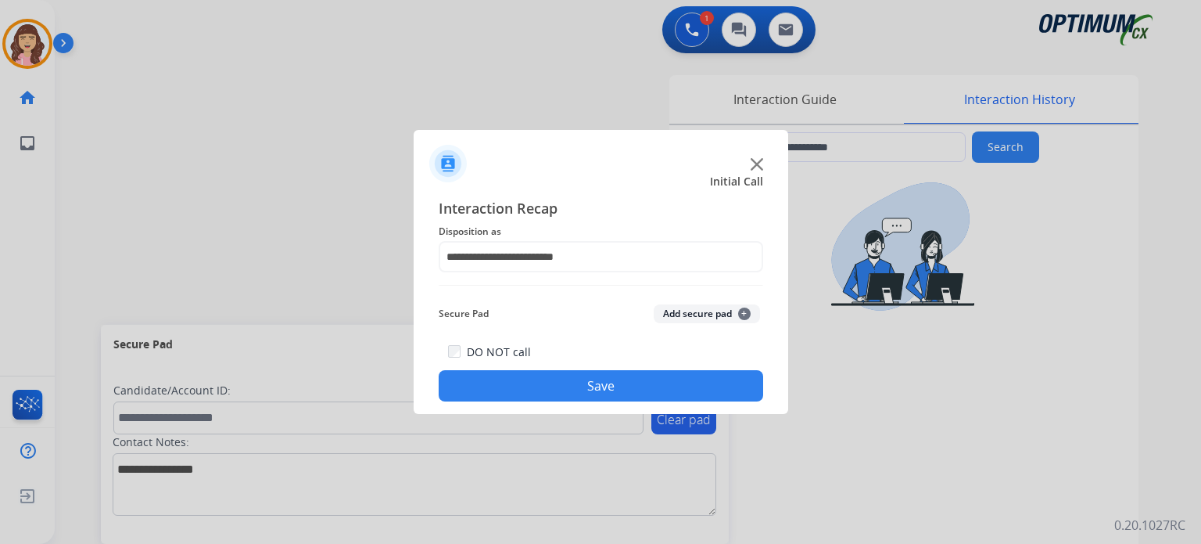
click at [569, 381] on button "Save" at bounding box center [601, 385] width 325 height 31
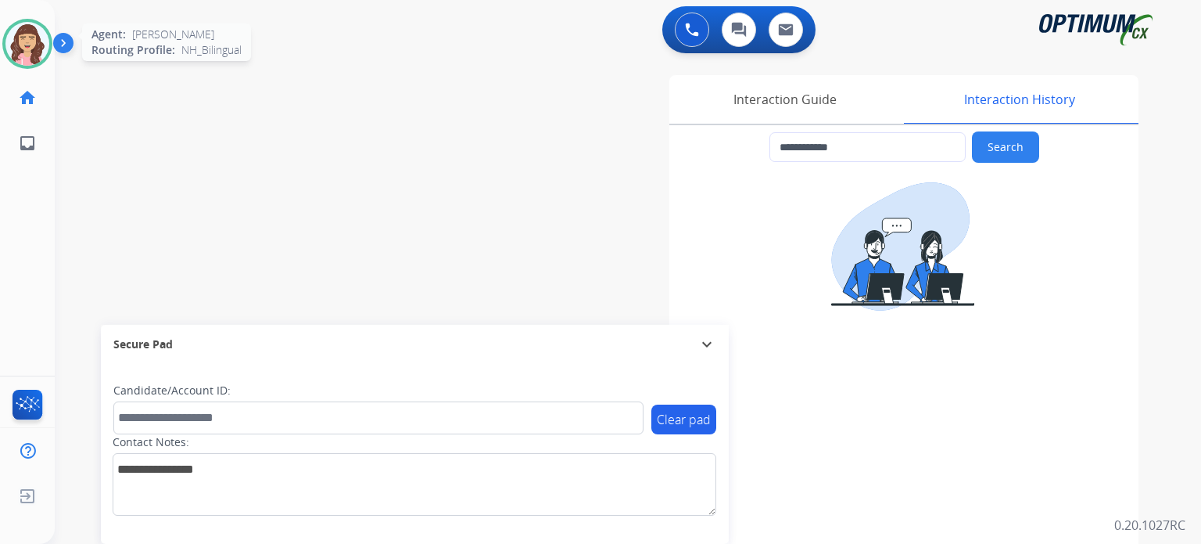
click at [27, 43] on img at bounding box center [27, 44] width 44 height 44
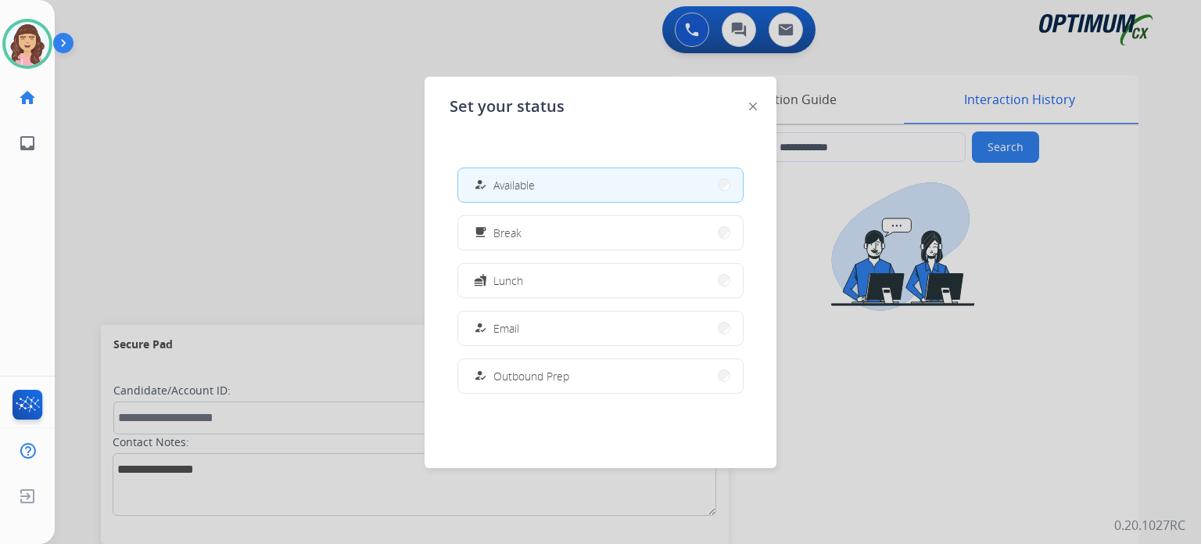
scroll to position [390, 0]
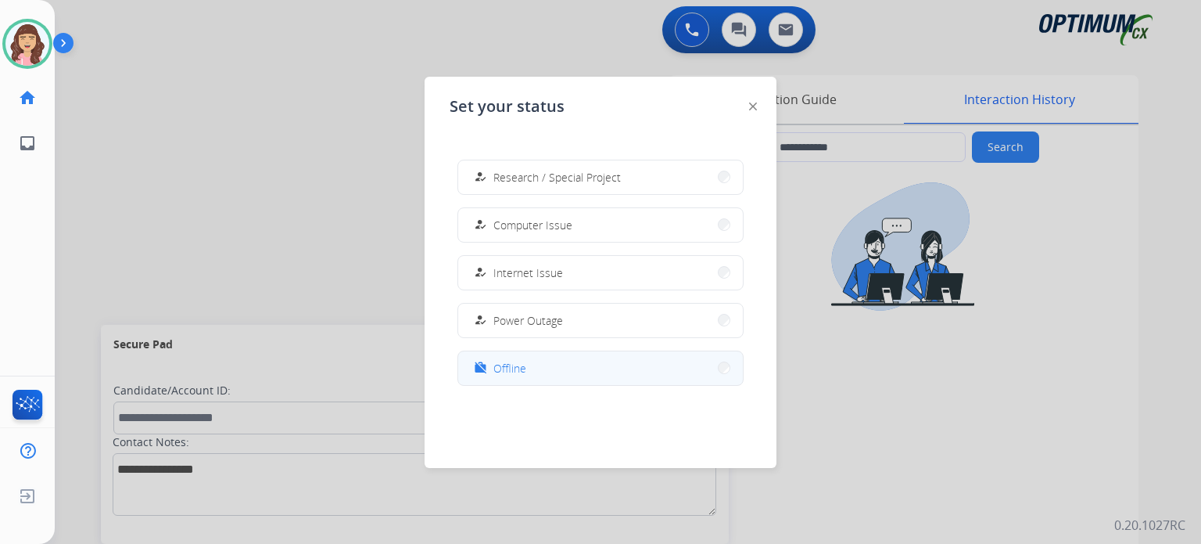
click at [505, 356] on button "work_off Offline" at bounding box center [600, 368] width 285 height 34
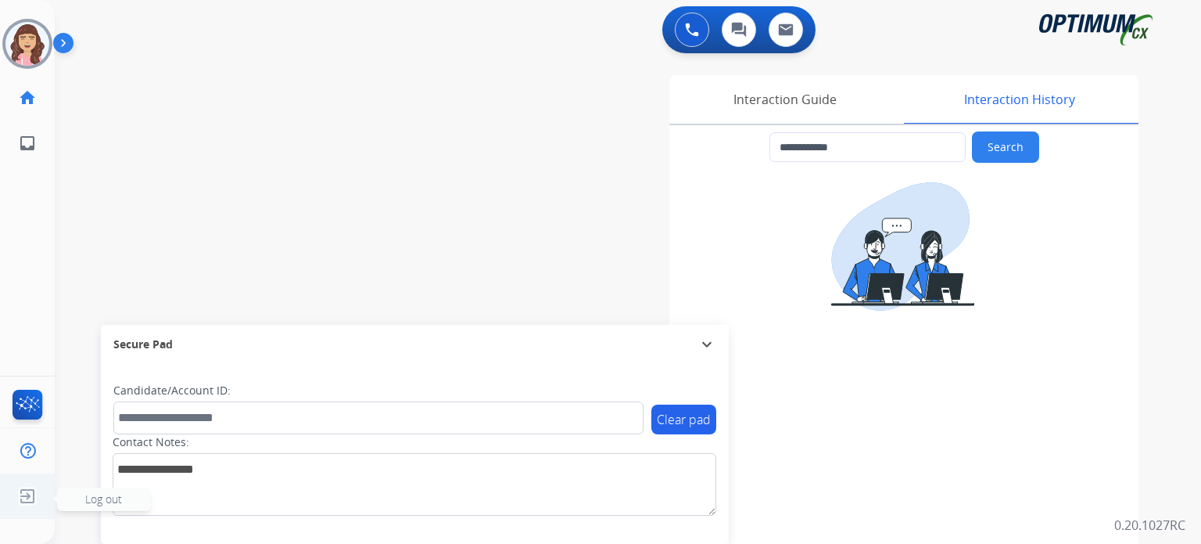
click at [23, 500] on img at bounding box center [27, 496] width 28 height 30
